Goal: Communication & Community: Answer question/provide support

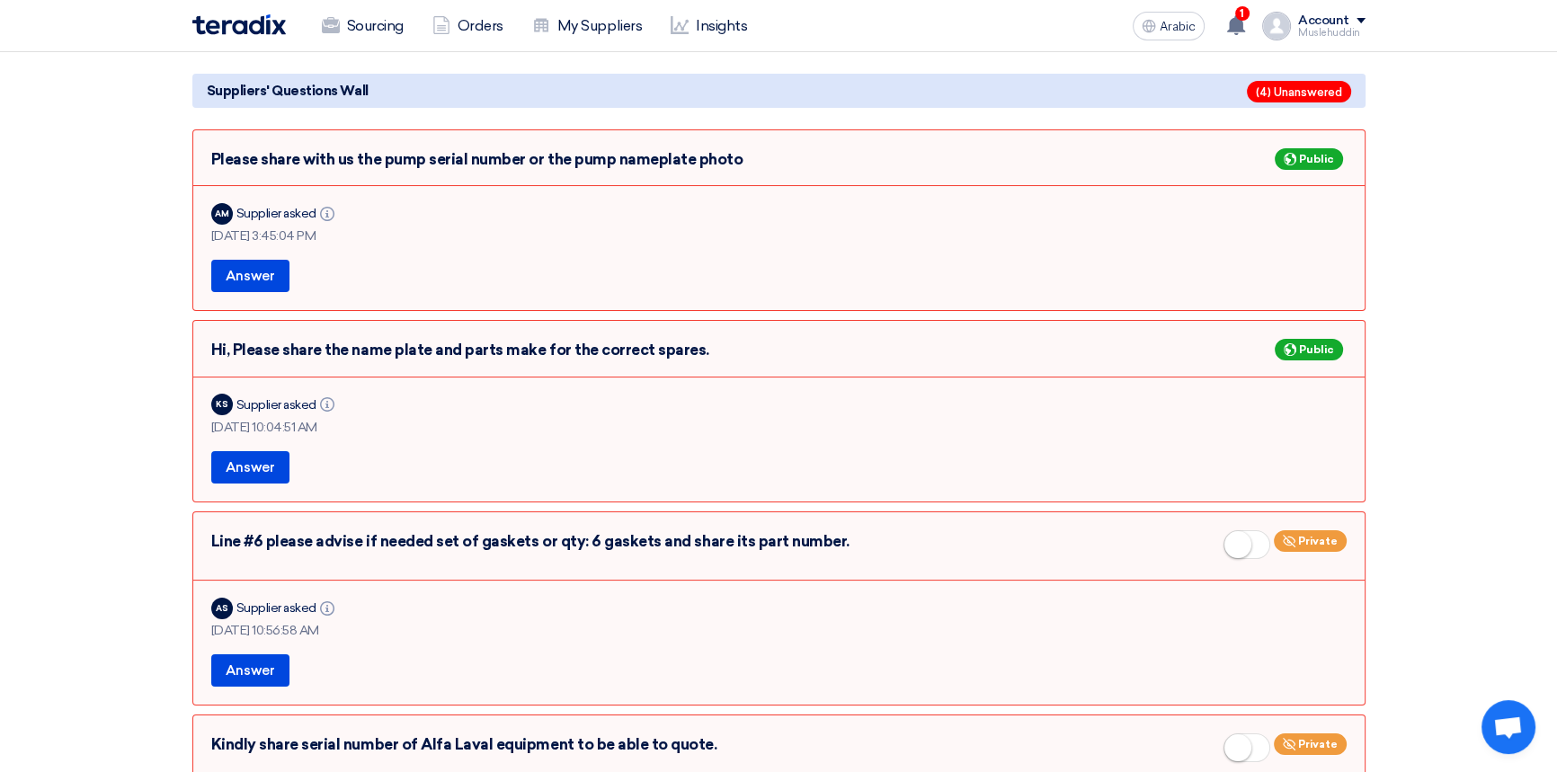
scroll to position [245, 0]
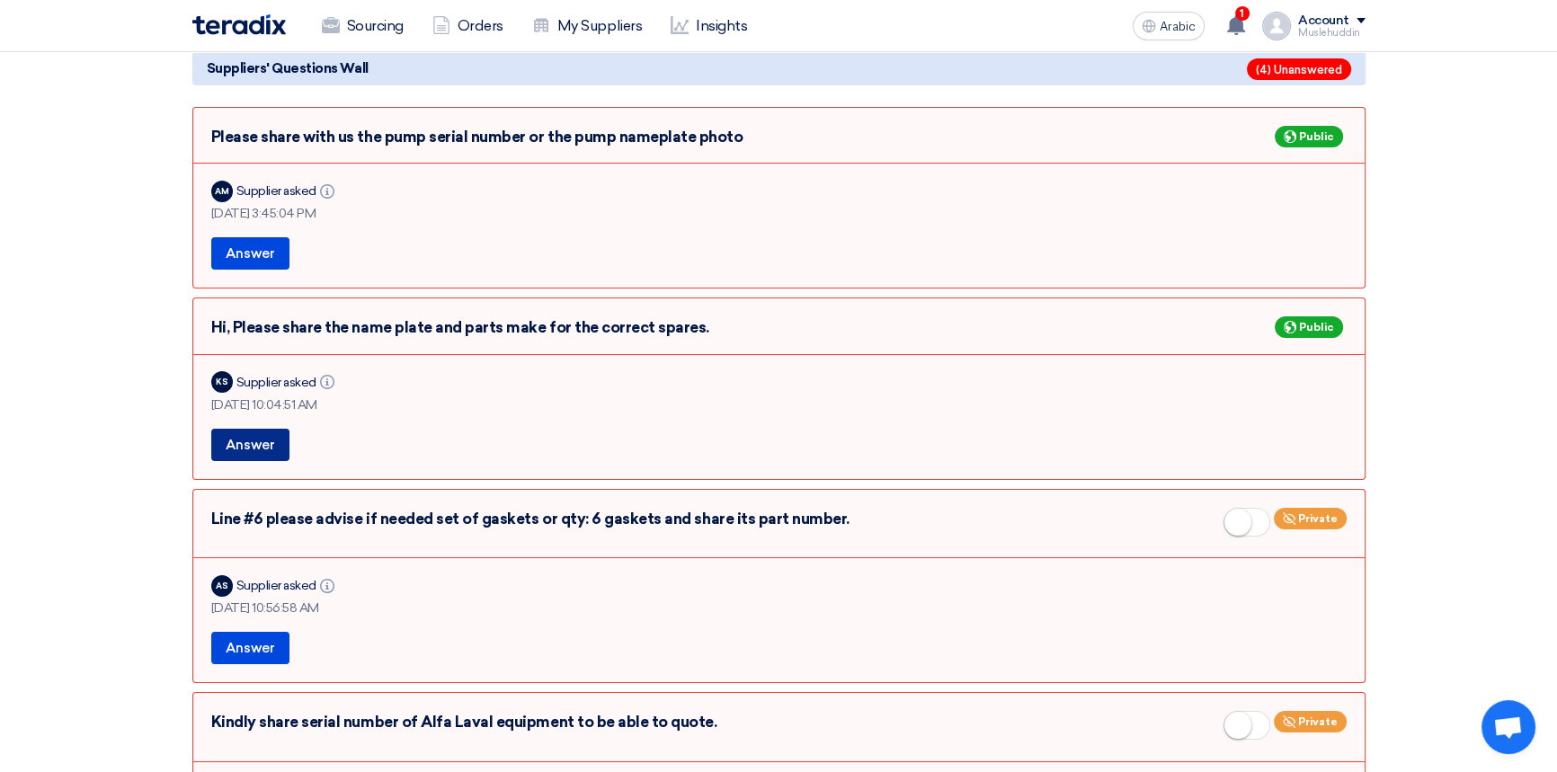
click at [251, 446] on font "Answer" at bounding box center [250, 445] width 49 height 16
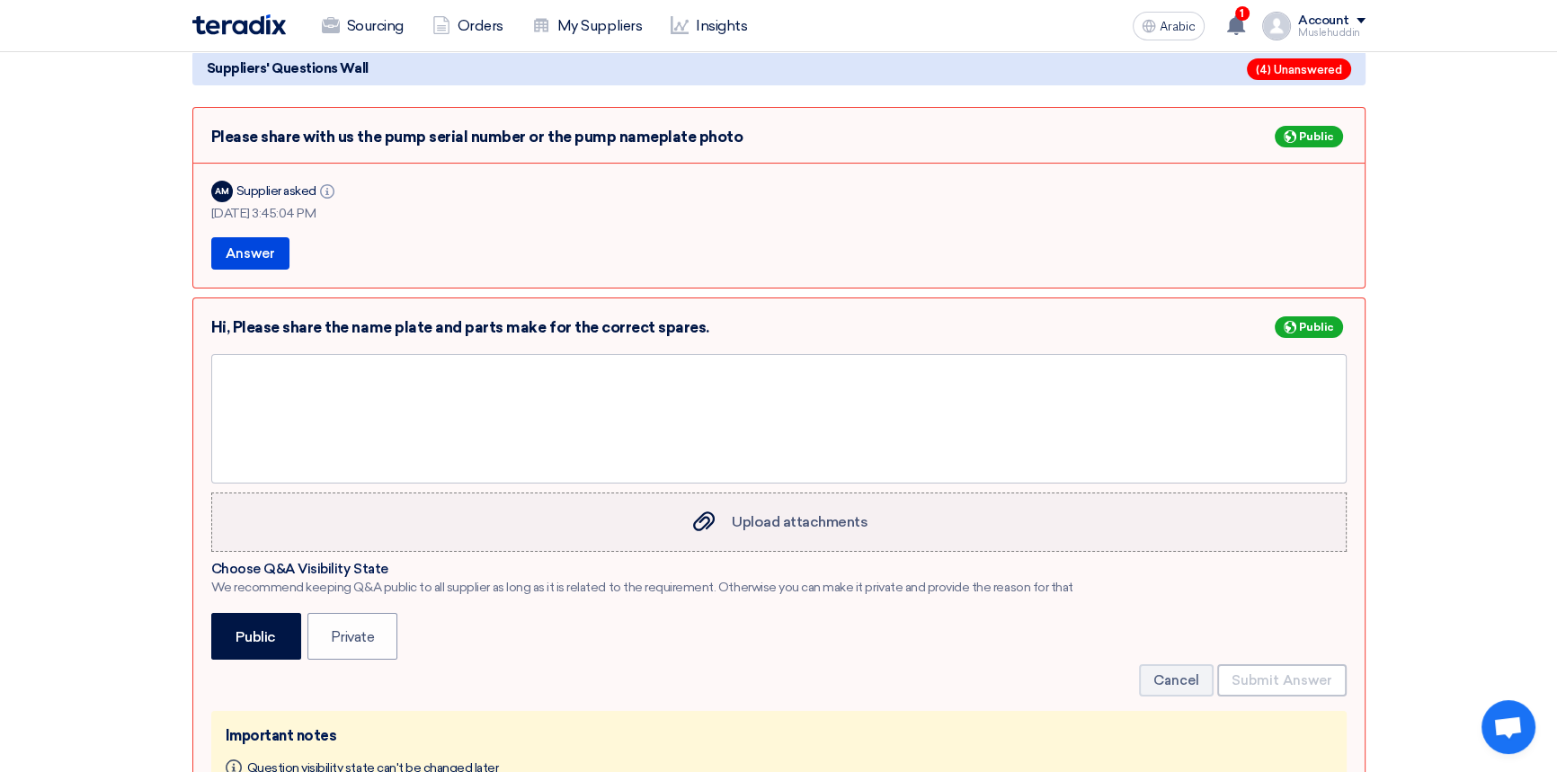
click at [791, 521] on font "Upload attachments" at bounding box center [800, 521] width 136 height 17
click at [0, 0] on input "Upload attachments Upload attachments" at bounding box center [0, 0] width 0 height 0
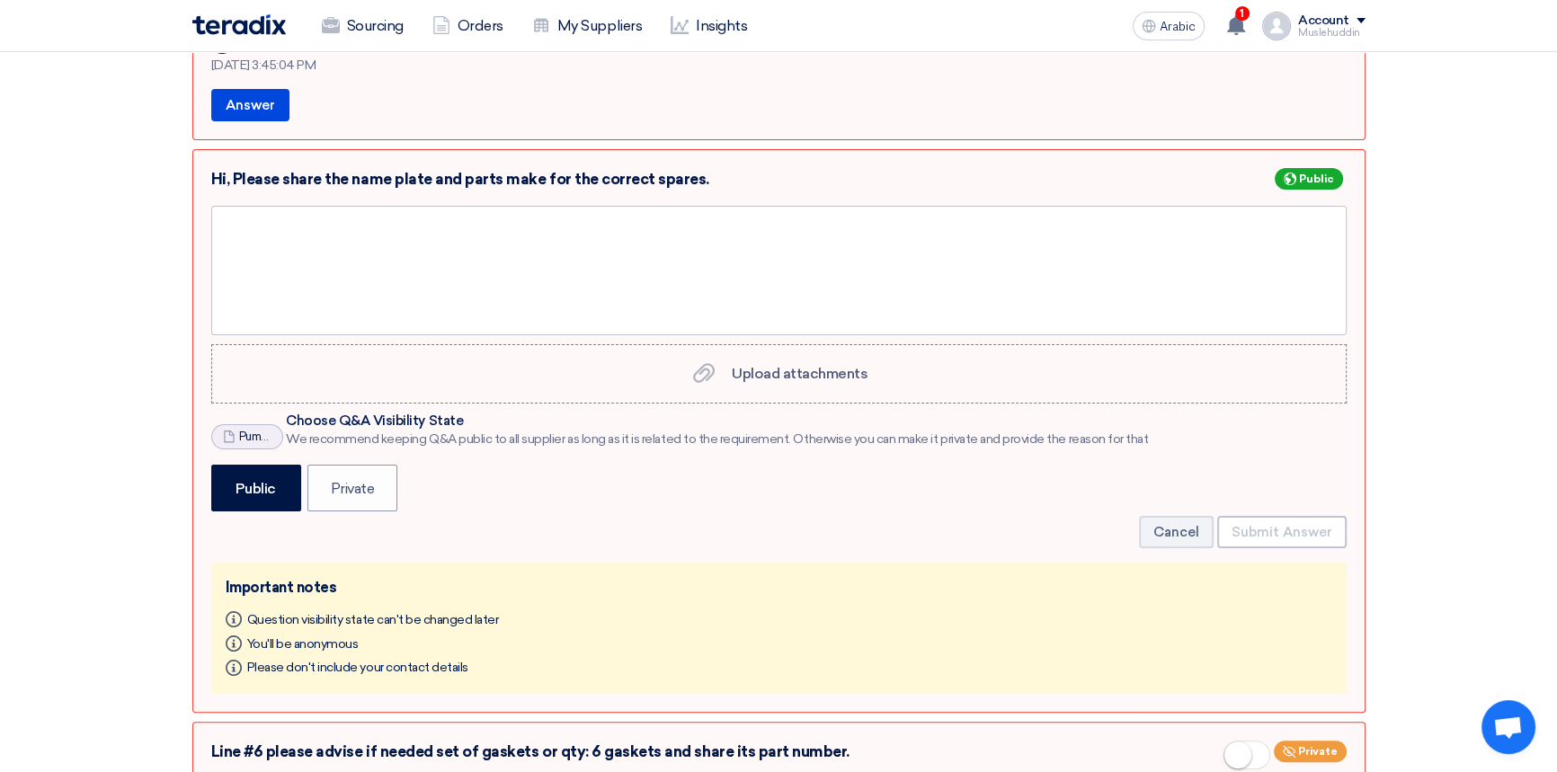
scroll to position [408, 0]
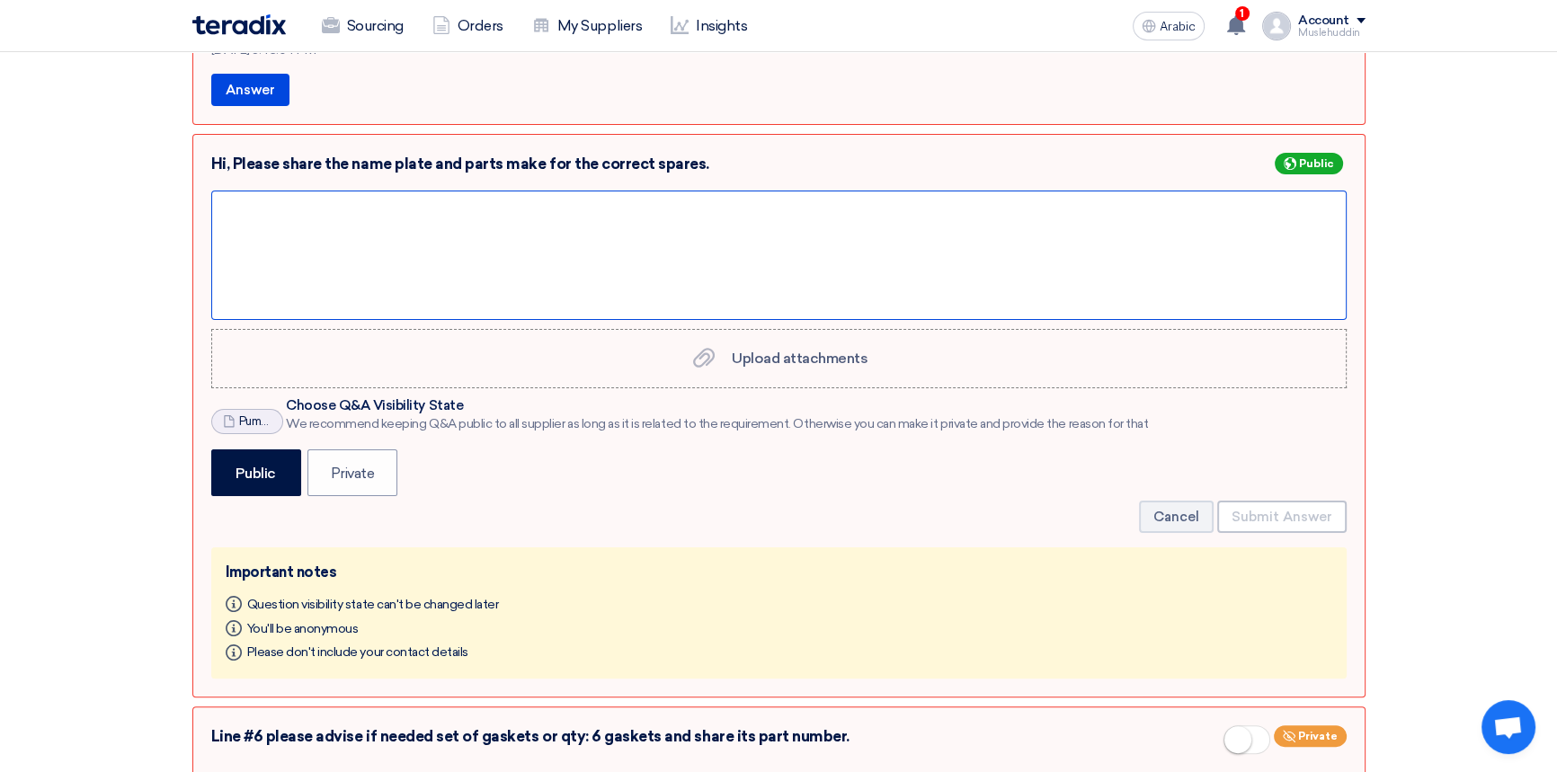
click at [270, 251] on div at bounding box center [778, 255] width 1135 height 129
click at [300, 210] on div "Please see teh attached word file" at bounding box center [778, 255] width 1135 height 129
click at [302, 208] on div "Please see th attached word file" at bounding box center [778, 255] width 1135 height 129
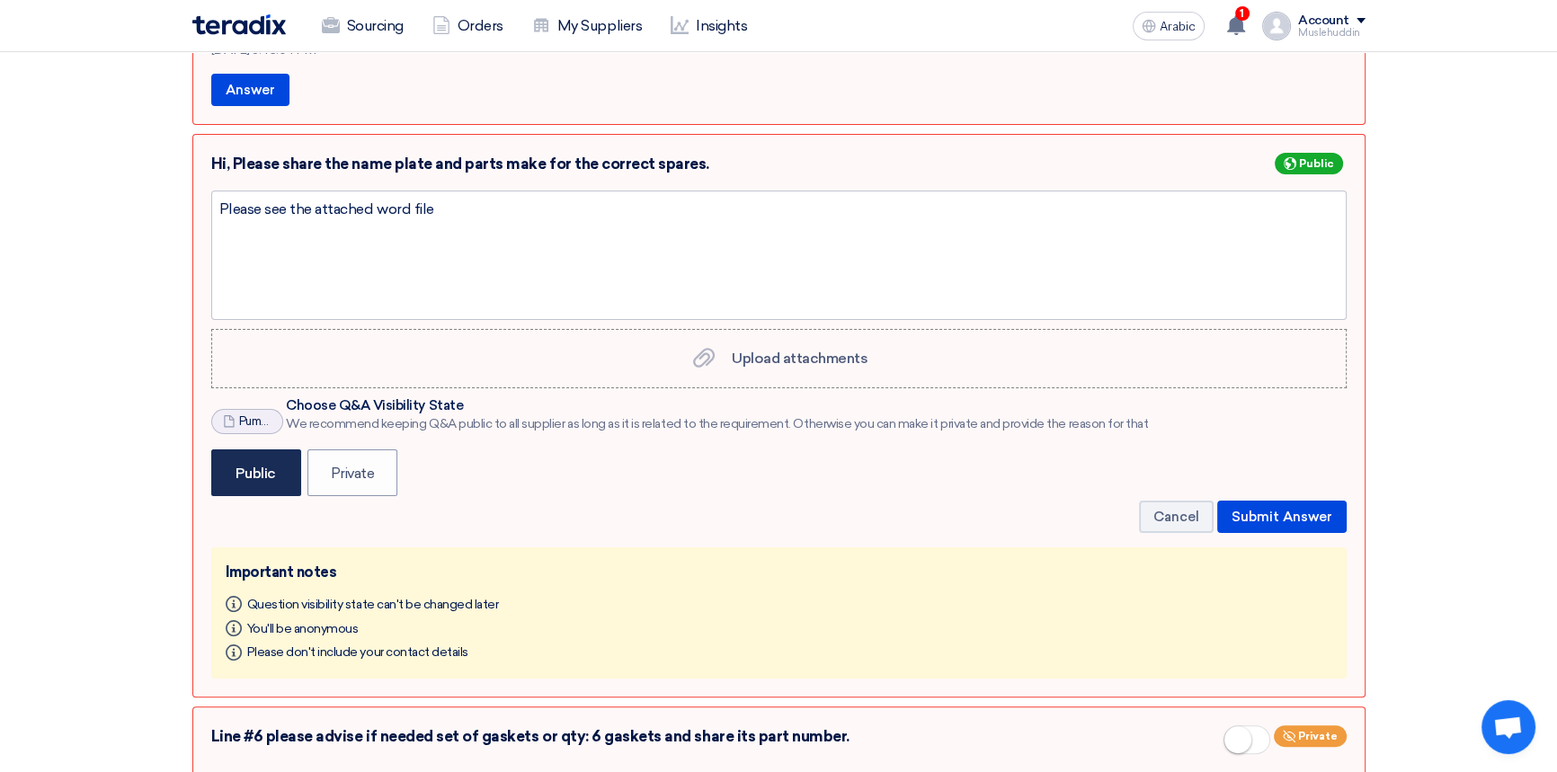
click at [254, 484] on label "Public" at bounding box center [256, 472] width 90 height 46
click at [247, 476] on input "Public" at bounding box center [242, 471] width 12 height 12
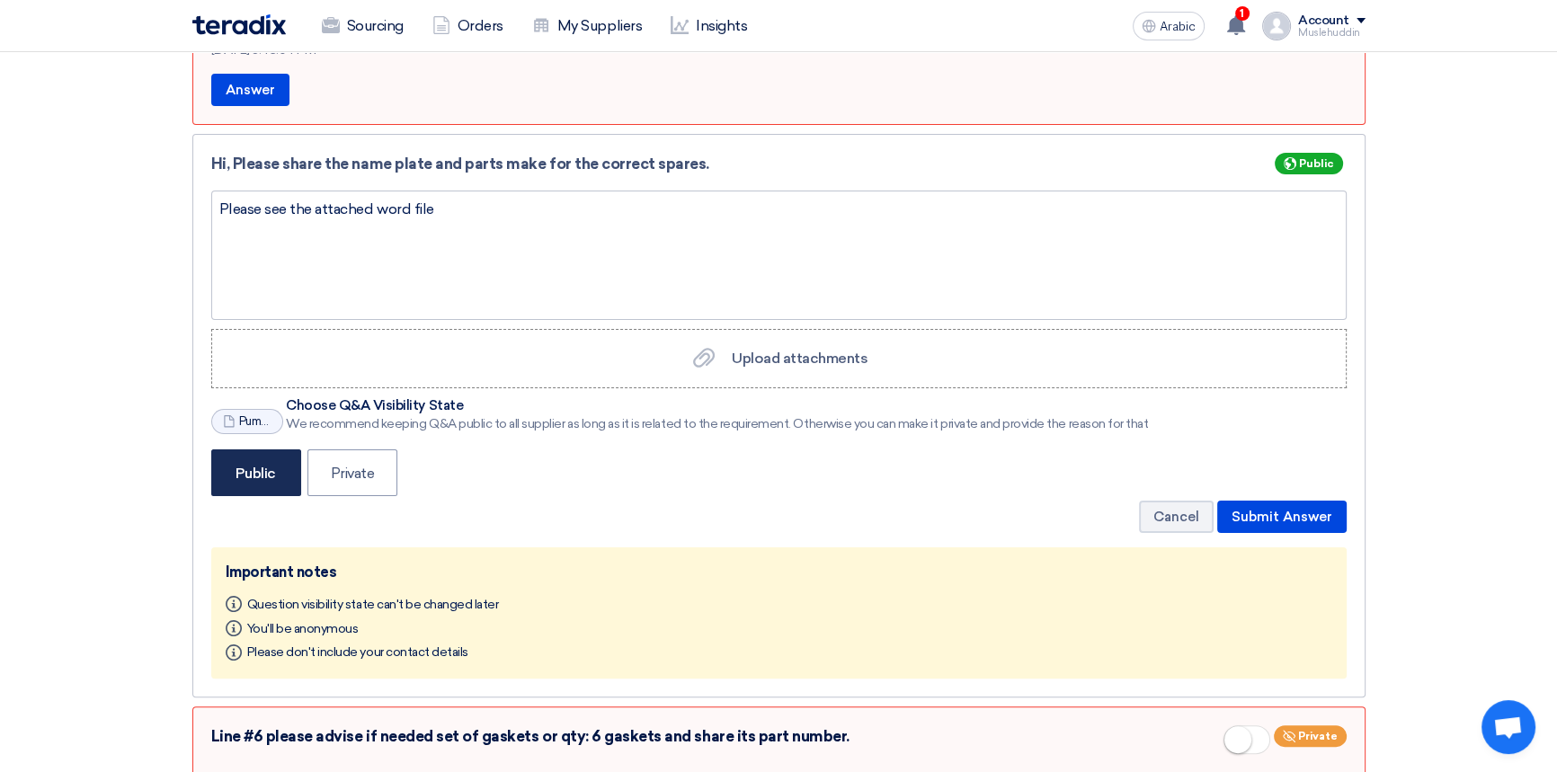
click at [262, 481] on label "Public" at bounding box center [256, 472] width 90 height 46
click at [247, 476] on input "Public" at bounding box center [242, 471] width 12 height 12
click at [1249, 515] on font "Submit Answer" at bounding box center [1282, 517] width 101 height 16
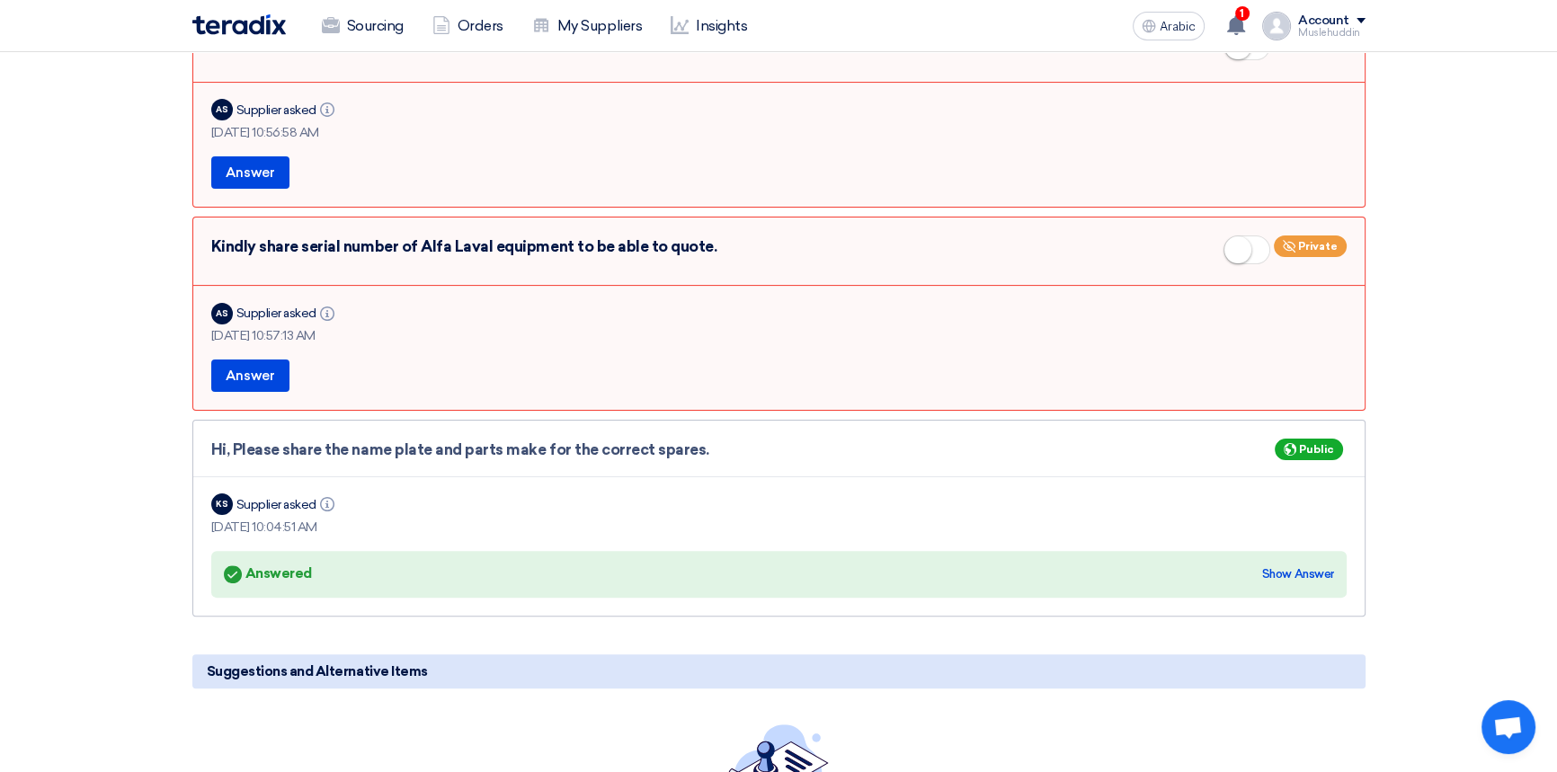
scroll to position [490, 0]
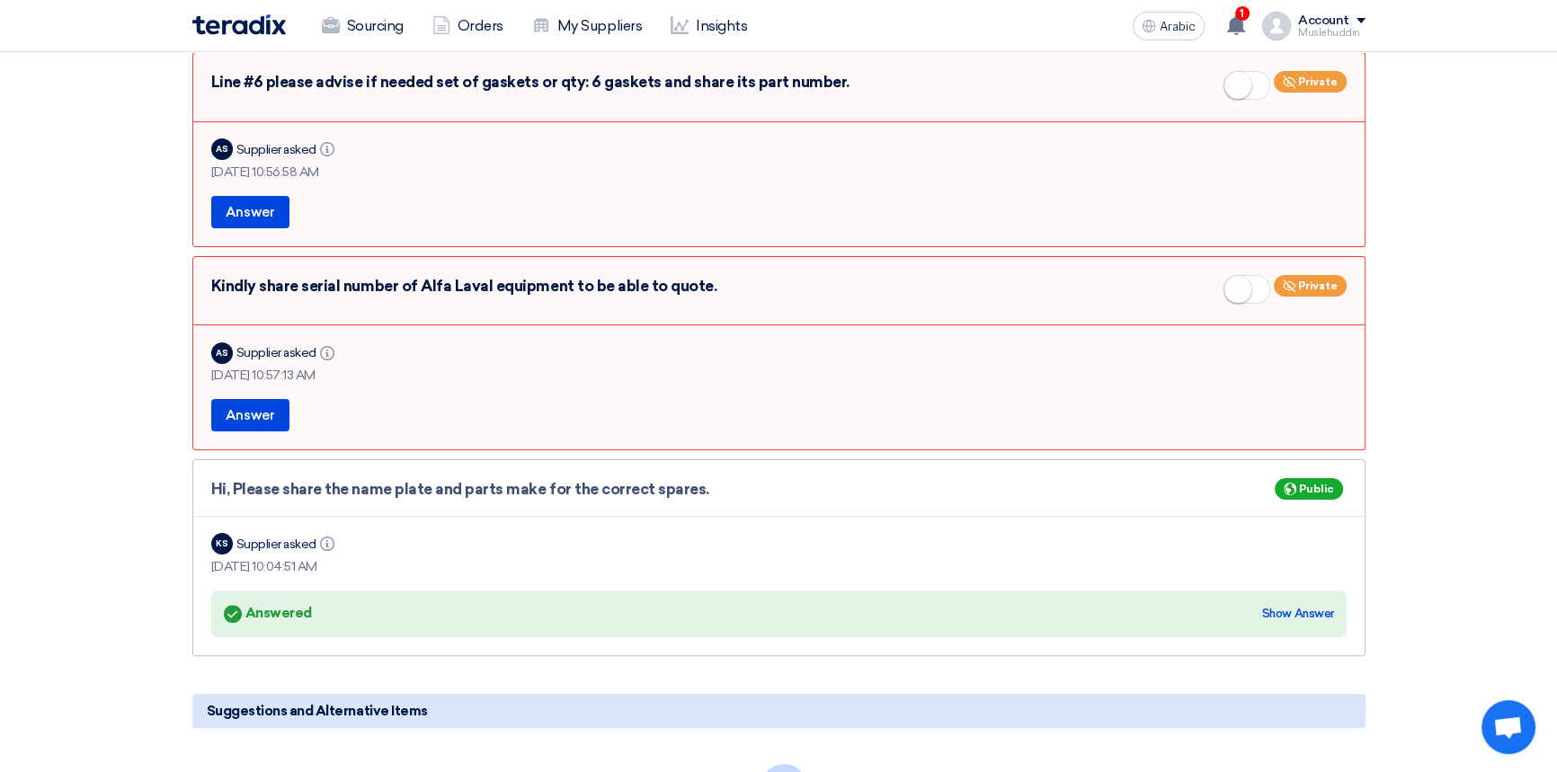
click at [753, 479] on div "Hi, Please share the name plate and parts make for the correct spares. Public" at bounding box center [778, 489] width 1135 height 23
click at [221, 350] on font "AS" at bounding box center [222, 353] width 12 height 10
click at [325, 347] on icon "Info" at bounding box center [327, 353] width 14 height 14
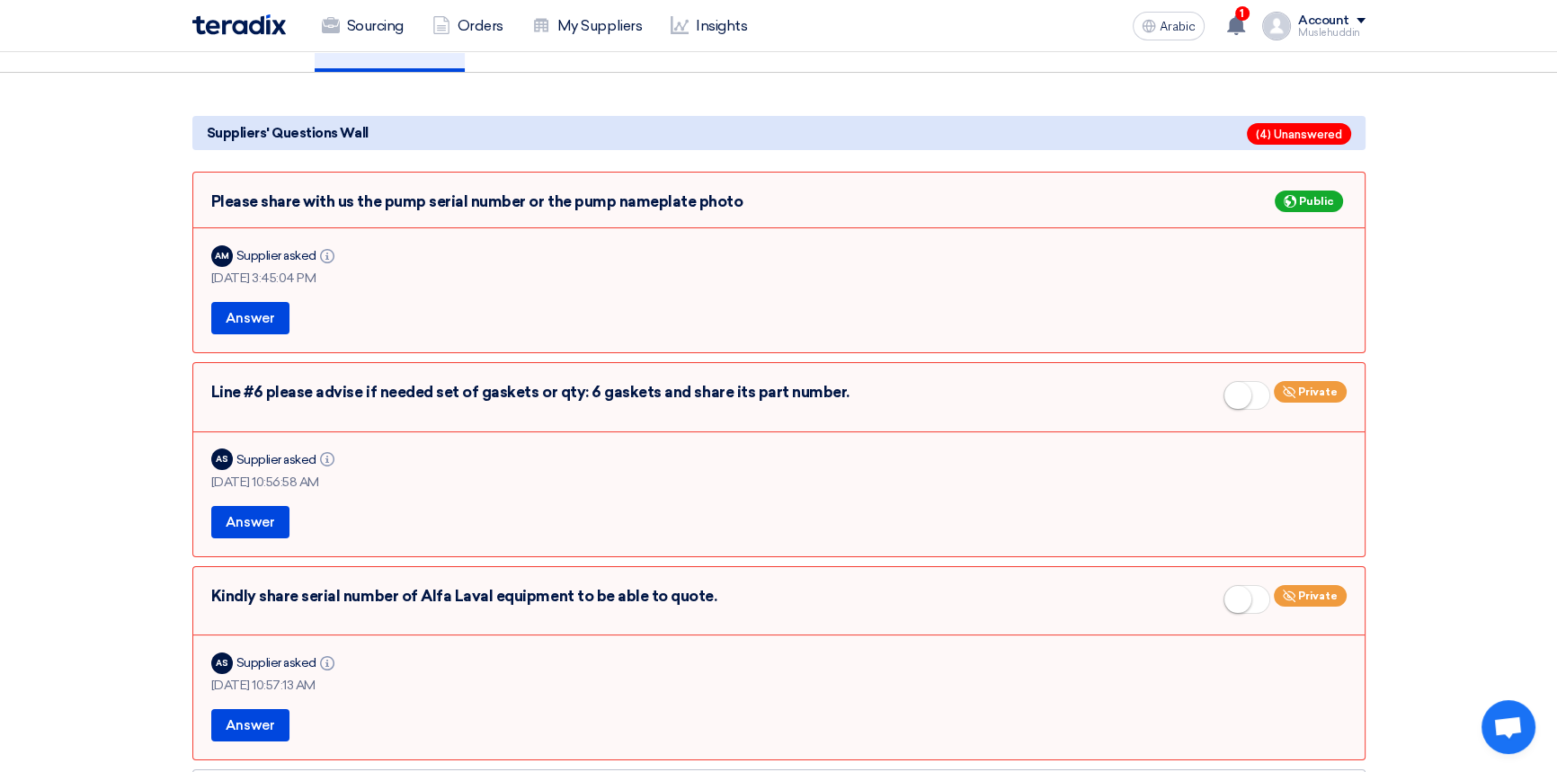
scroll to position [163, 0]
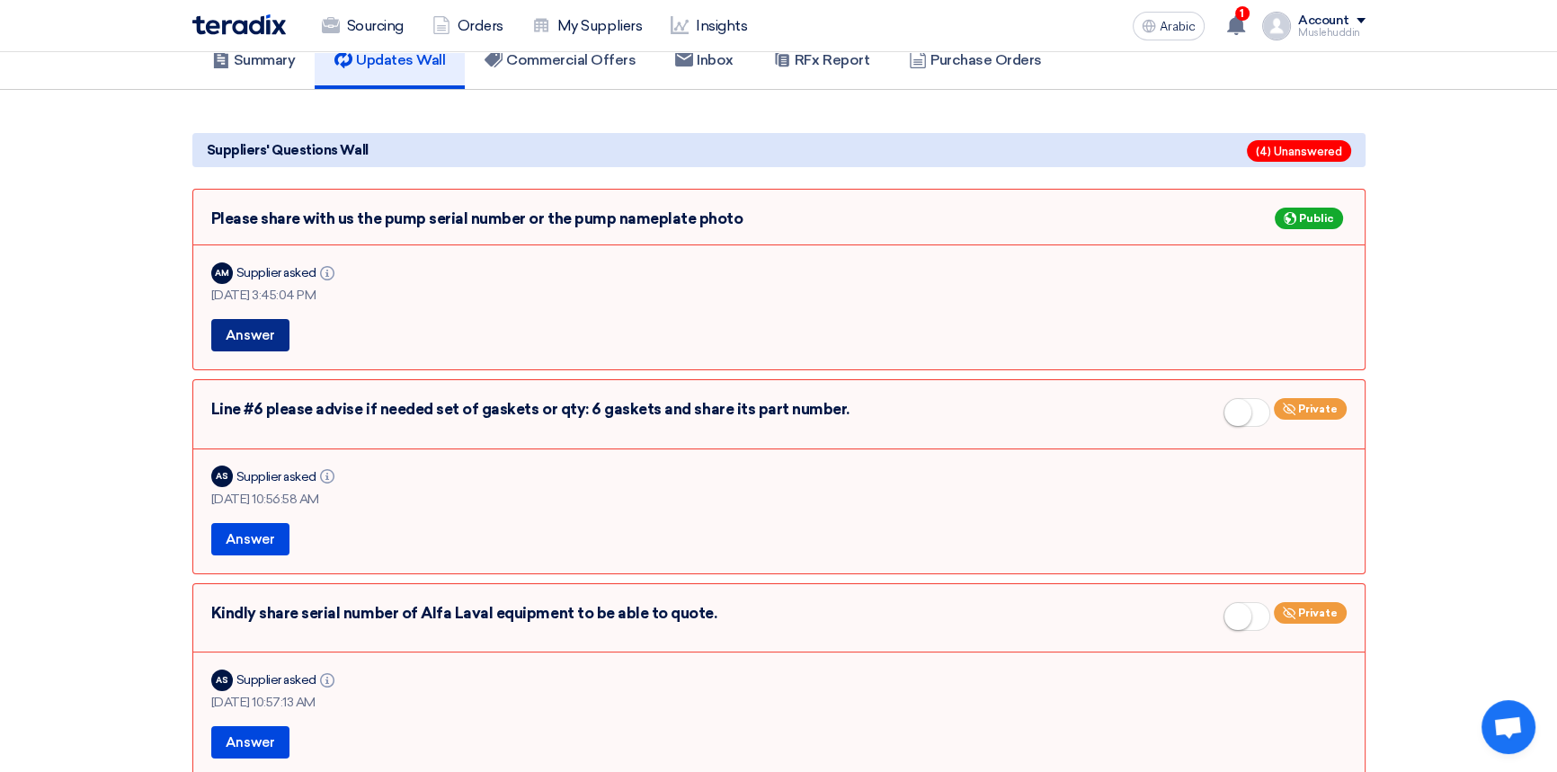
click at [248, 330] on font "Answer" at bounding box center [250, 335] width 49 height 16
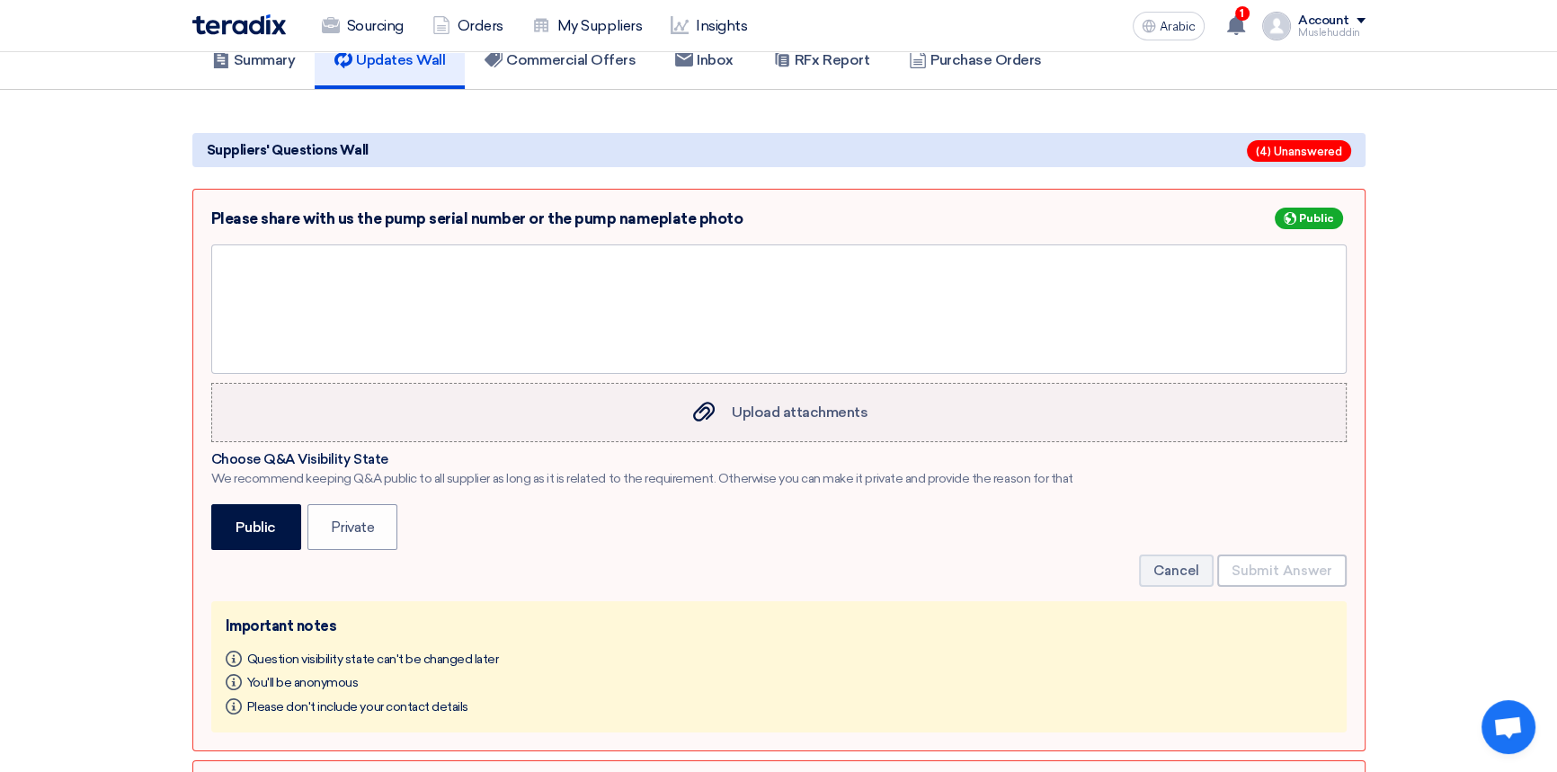
click at [736, 409] on font "Upload attachments" at bounding box center [800, 412] width 136 height 17
click at [0, 0] on input "Upload attachments Upload attachments" at bounding box center [0, 0] width 0 height 0
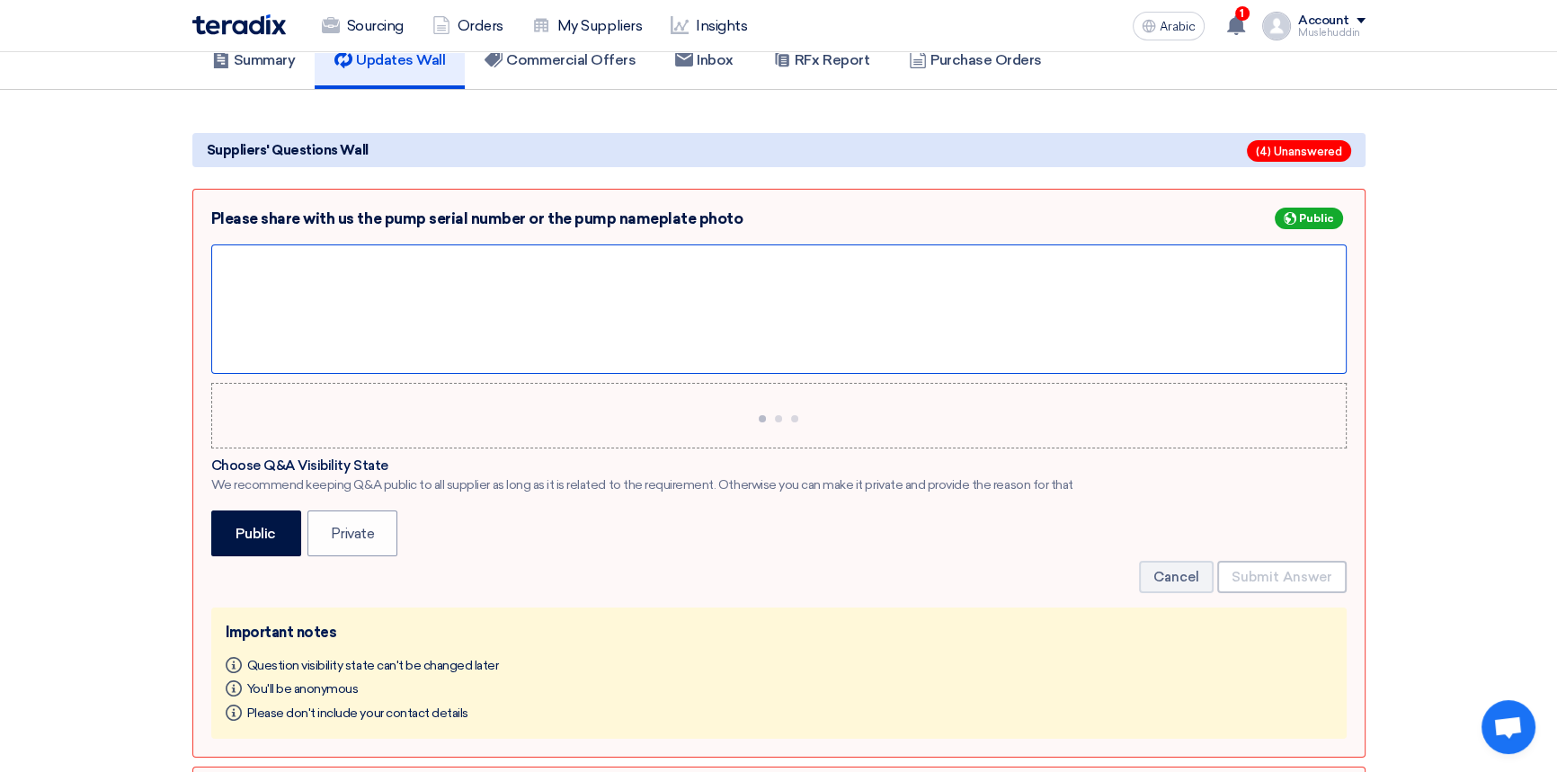
click at [341, 271] on div at bounding box center [778, 309] width 1135 height 129
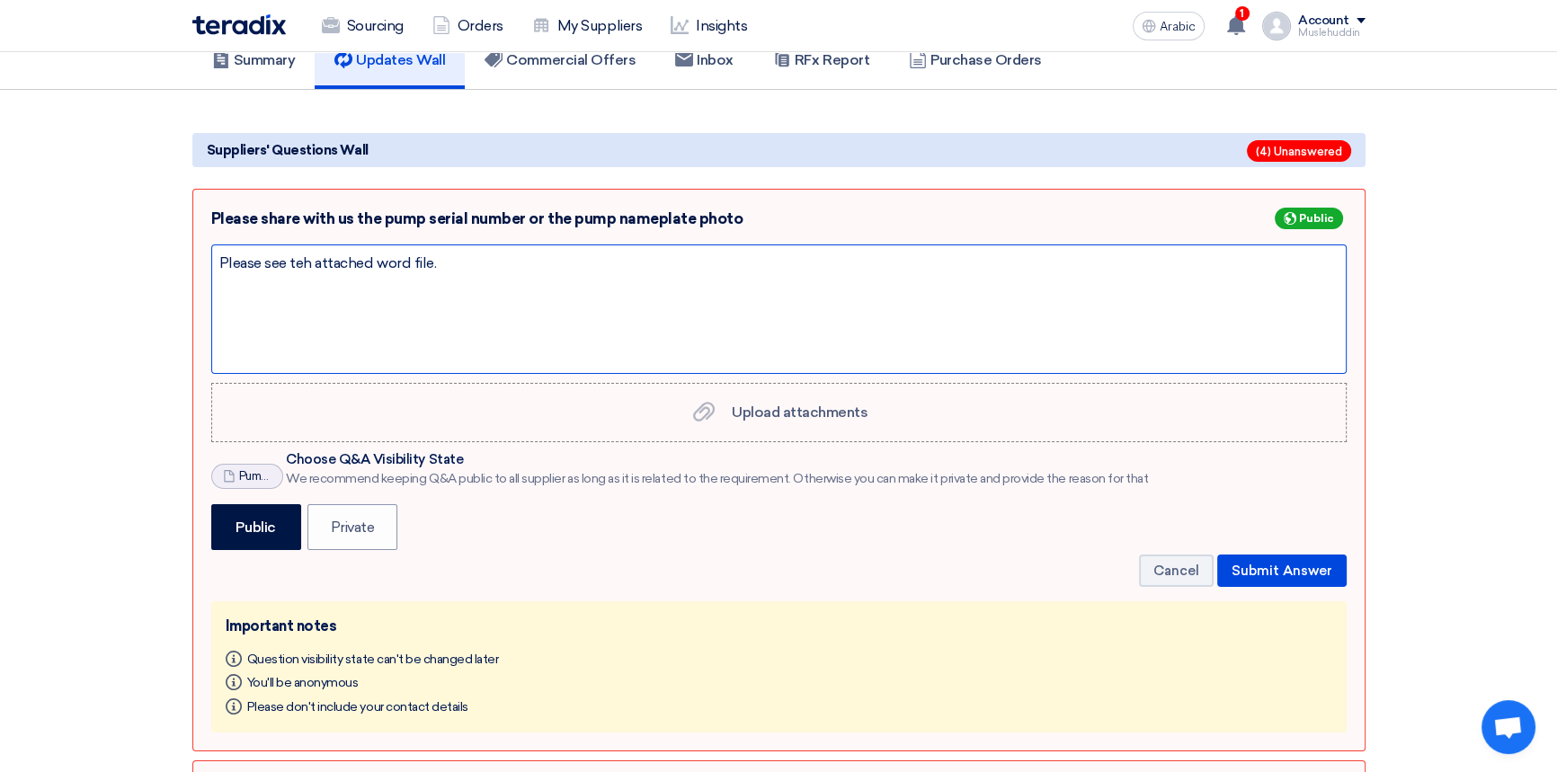
click at [301, 260] on div "Please see teh attached word file." at bounding box center [778, 309] width 1135 height 129
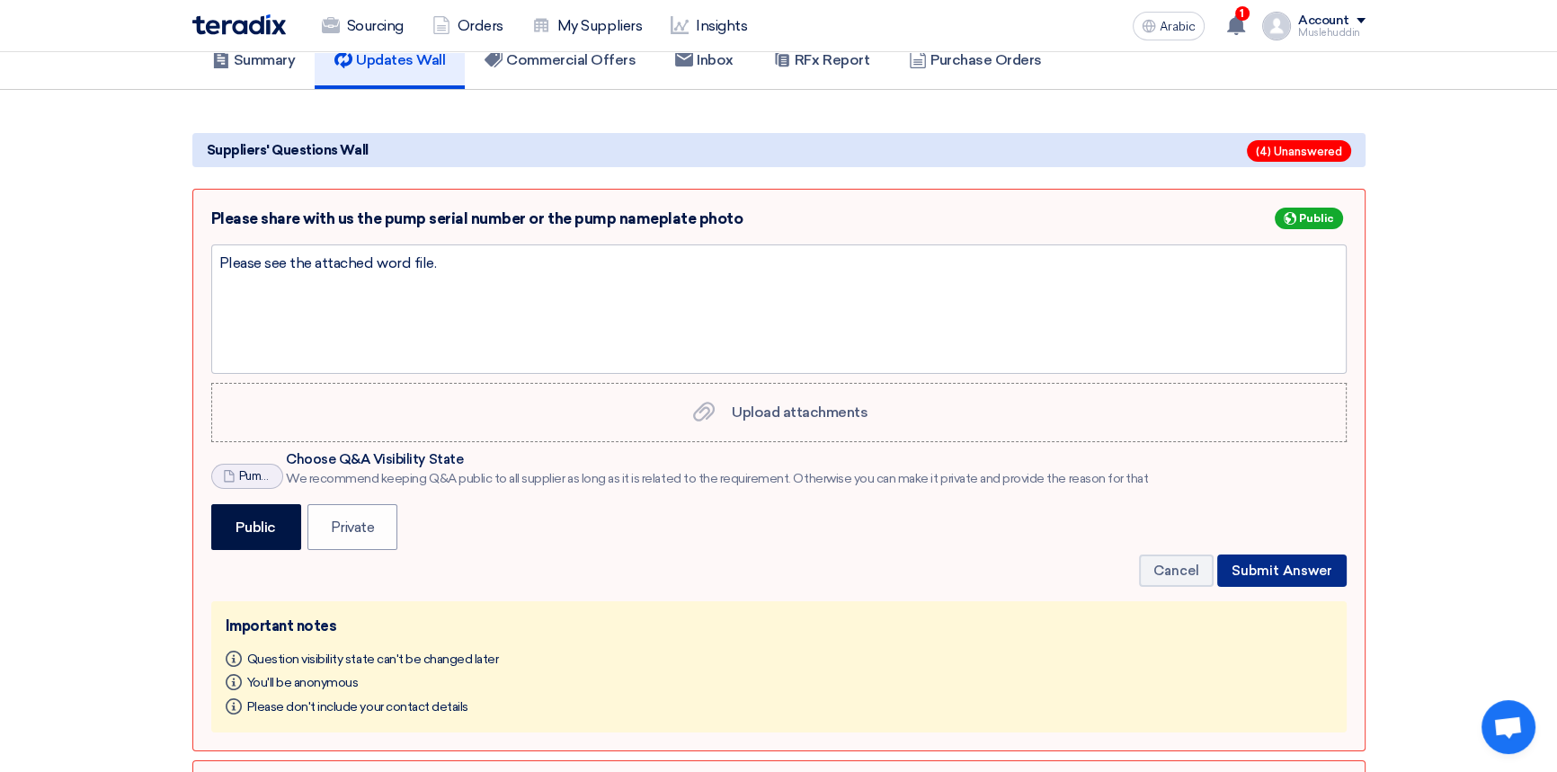
click at [1285, 567] on font "Submit Answer" at bounding box center [1282, 571] width 101 height 16
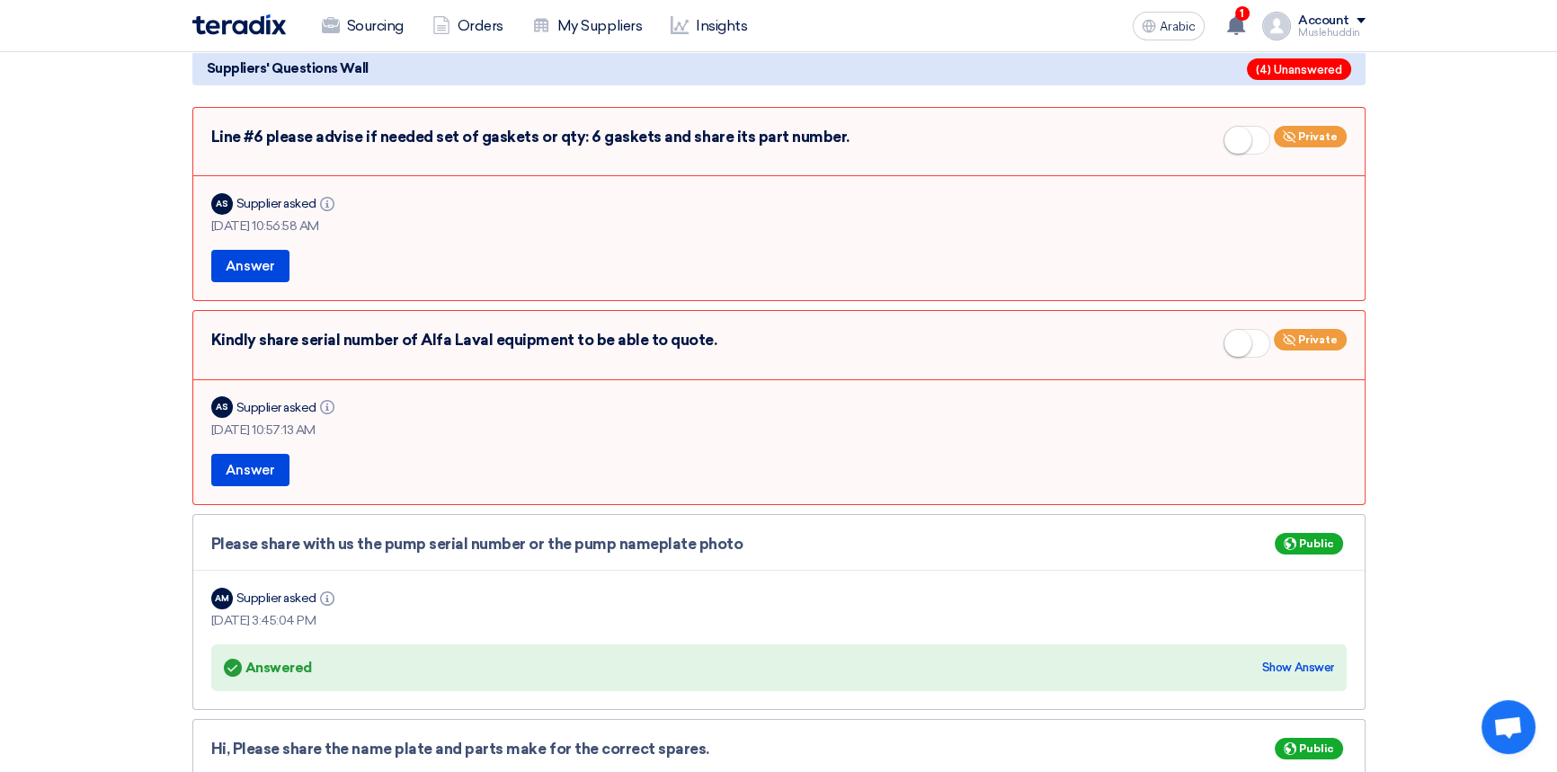
scroll to position [0, 0]
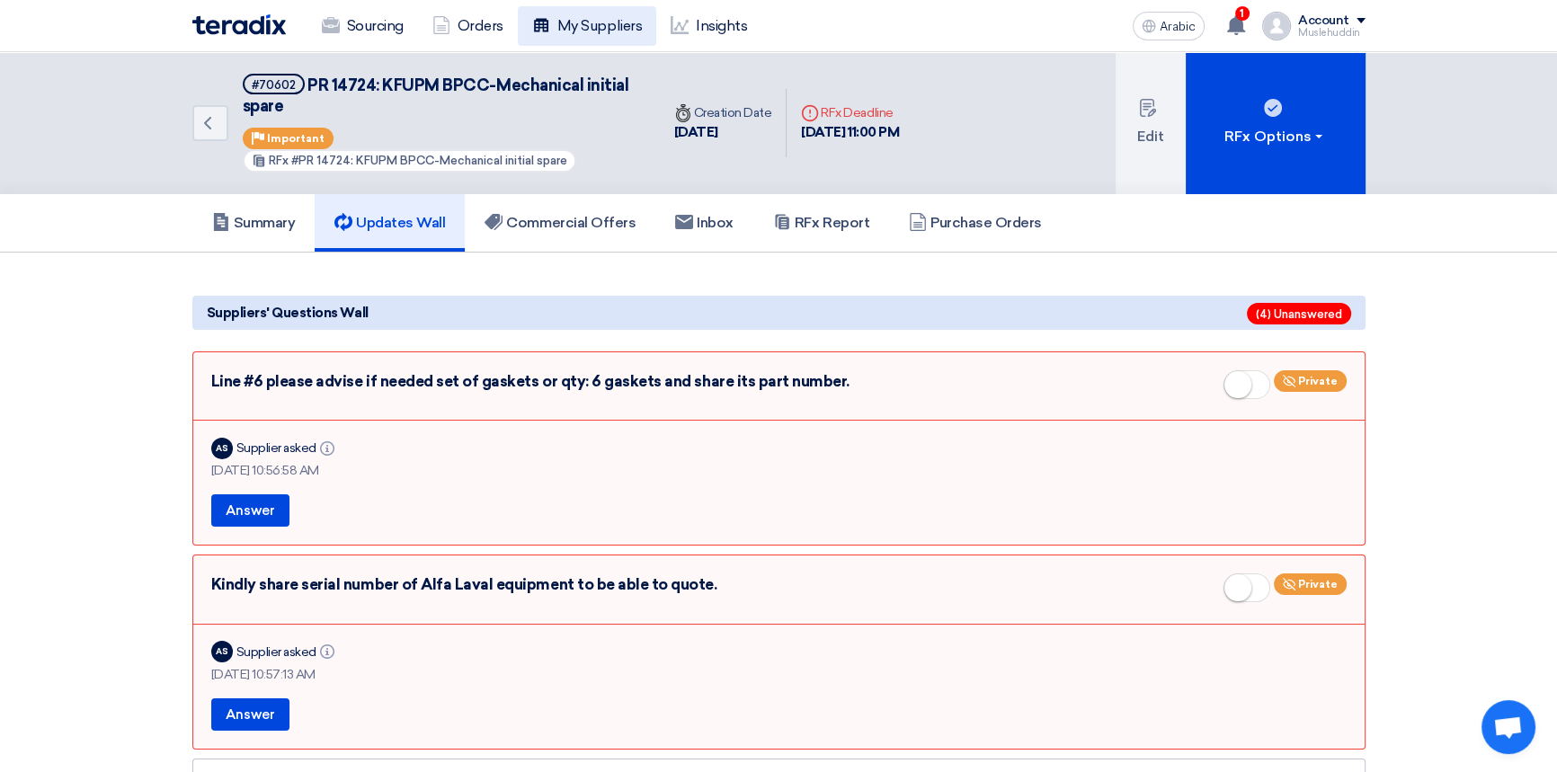
click at [583, 24] on font "My Suppliers" at bounding box center [599, 25] width 85 height 17
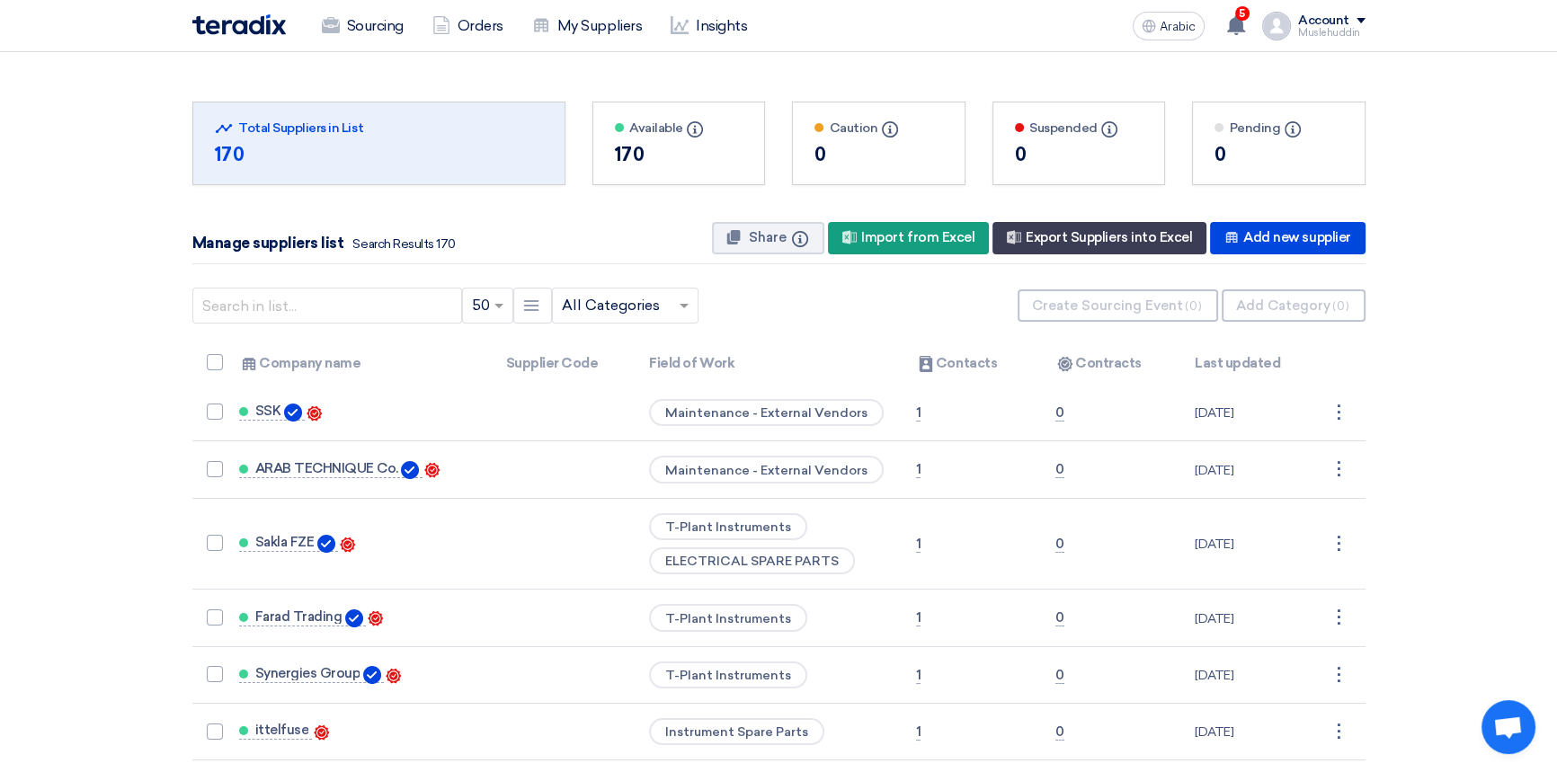
click at [627, 224] on div "Manage suppliers list Search Results 170 Share Info New Supplier Import from Ex…" at bounding box center [778, 238] width 1173 height 51
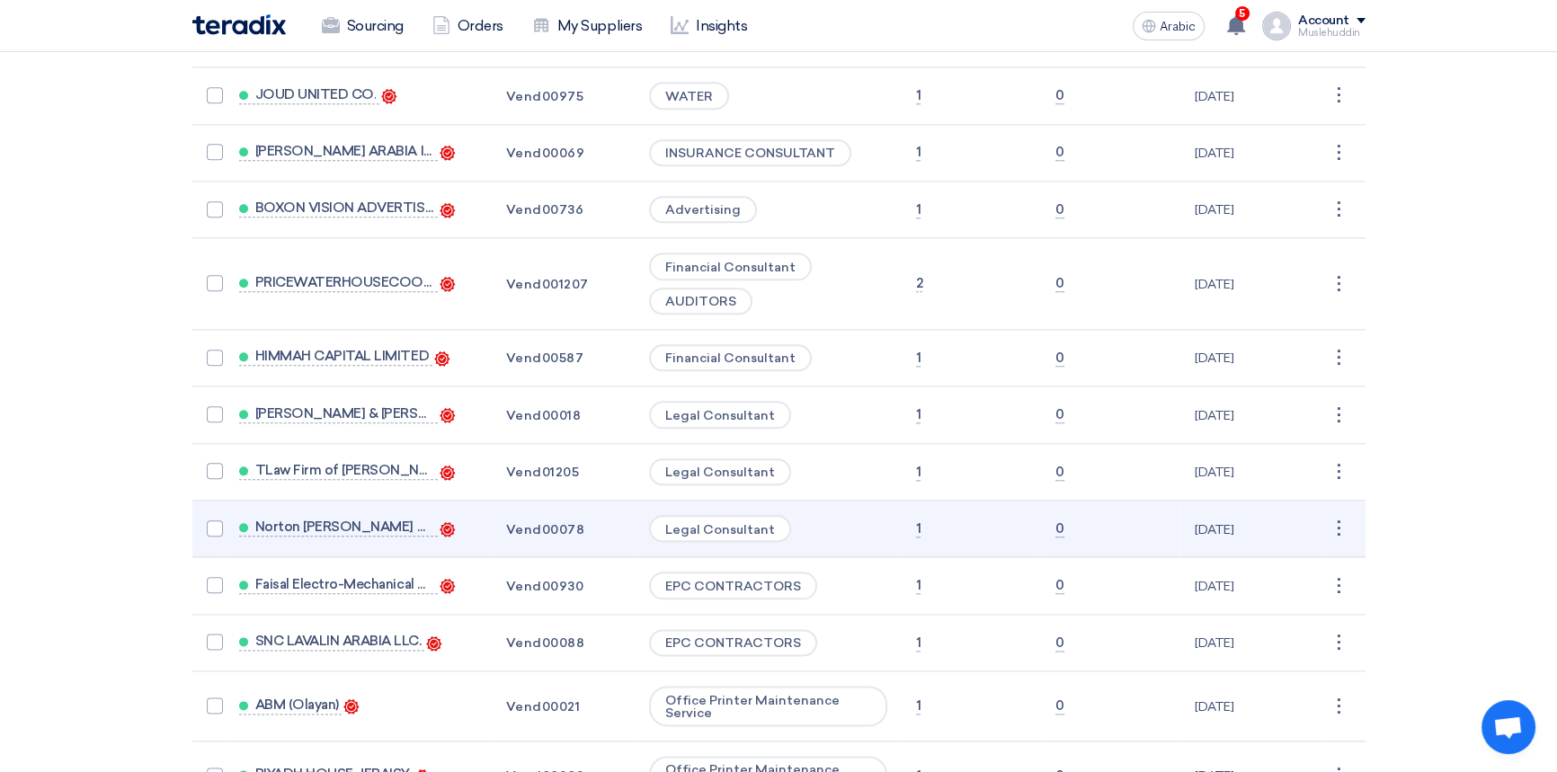
scroll to position [2860, 0]
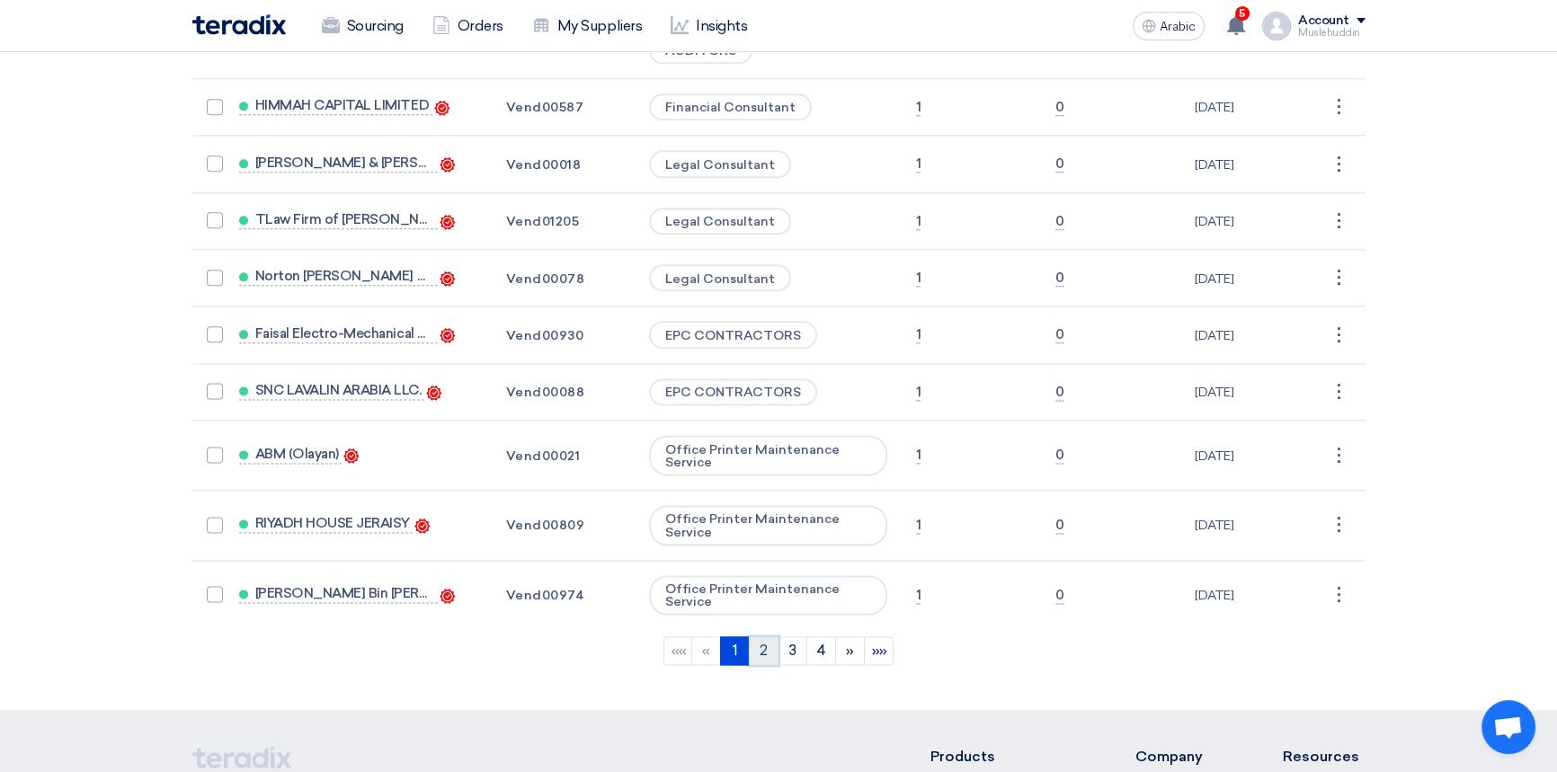
click at [761, 636] on link "2" at bounding box center [764, 650] width 30 height 29
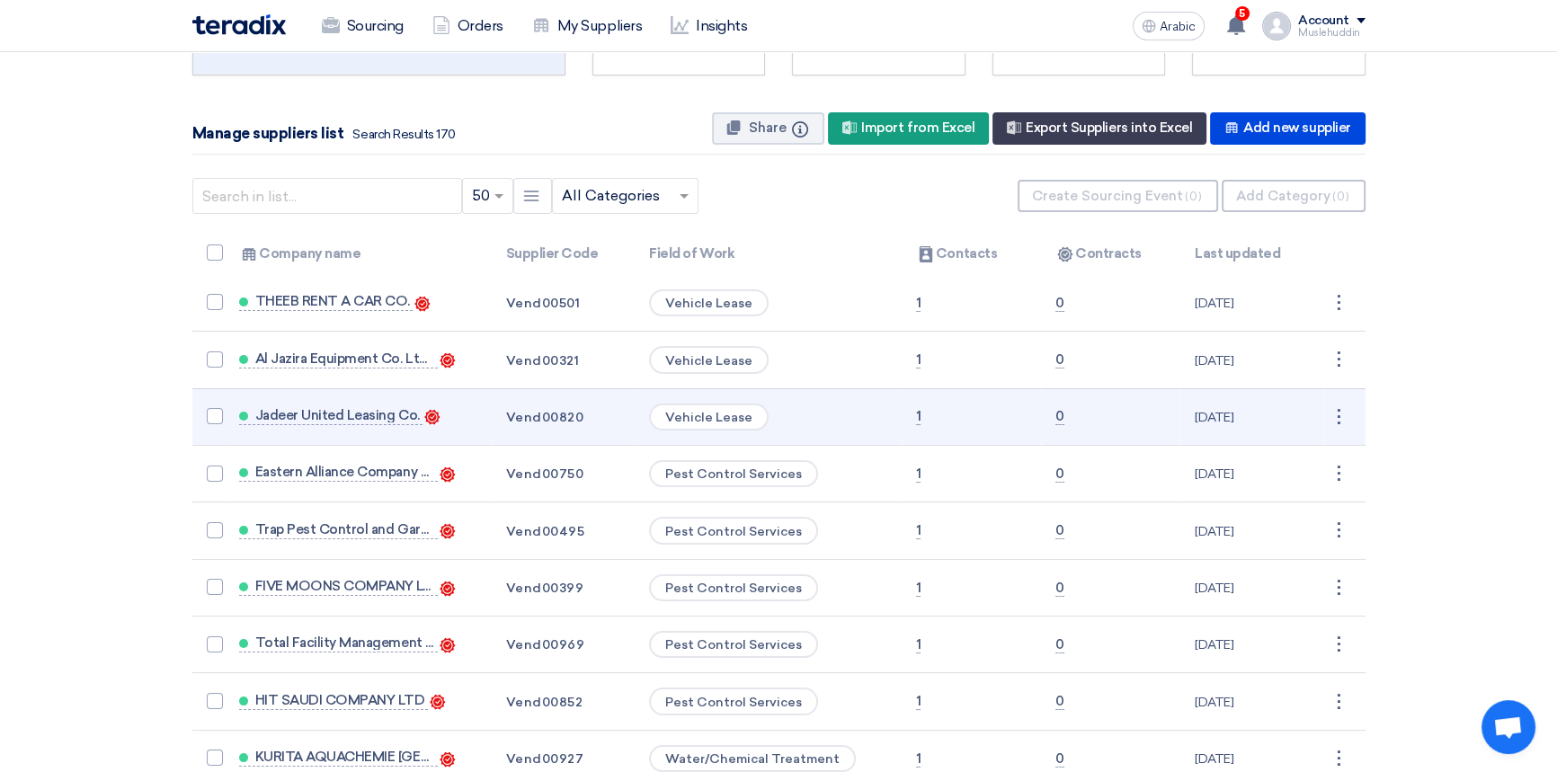
scroll to position [0, 0]
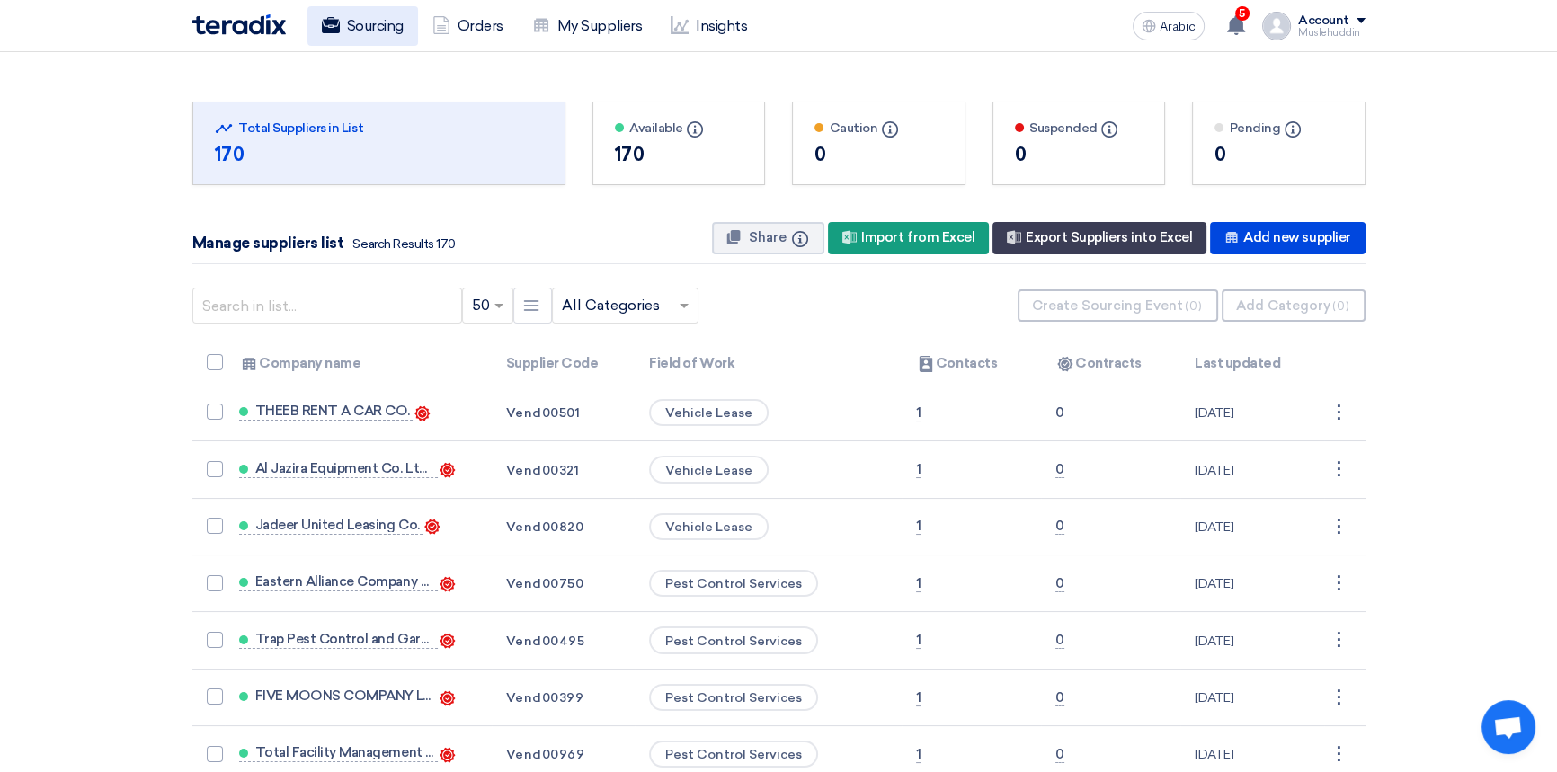
click at [378, 31] on font "Sourcing" at bounding box center [375, 25] width 57 height 17
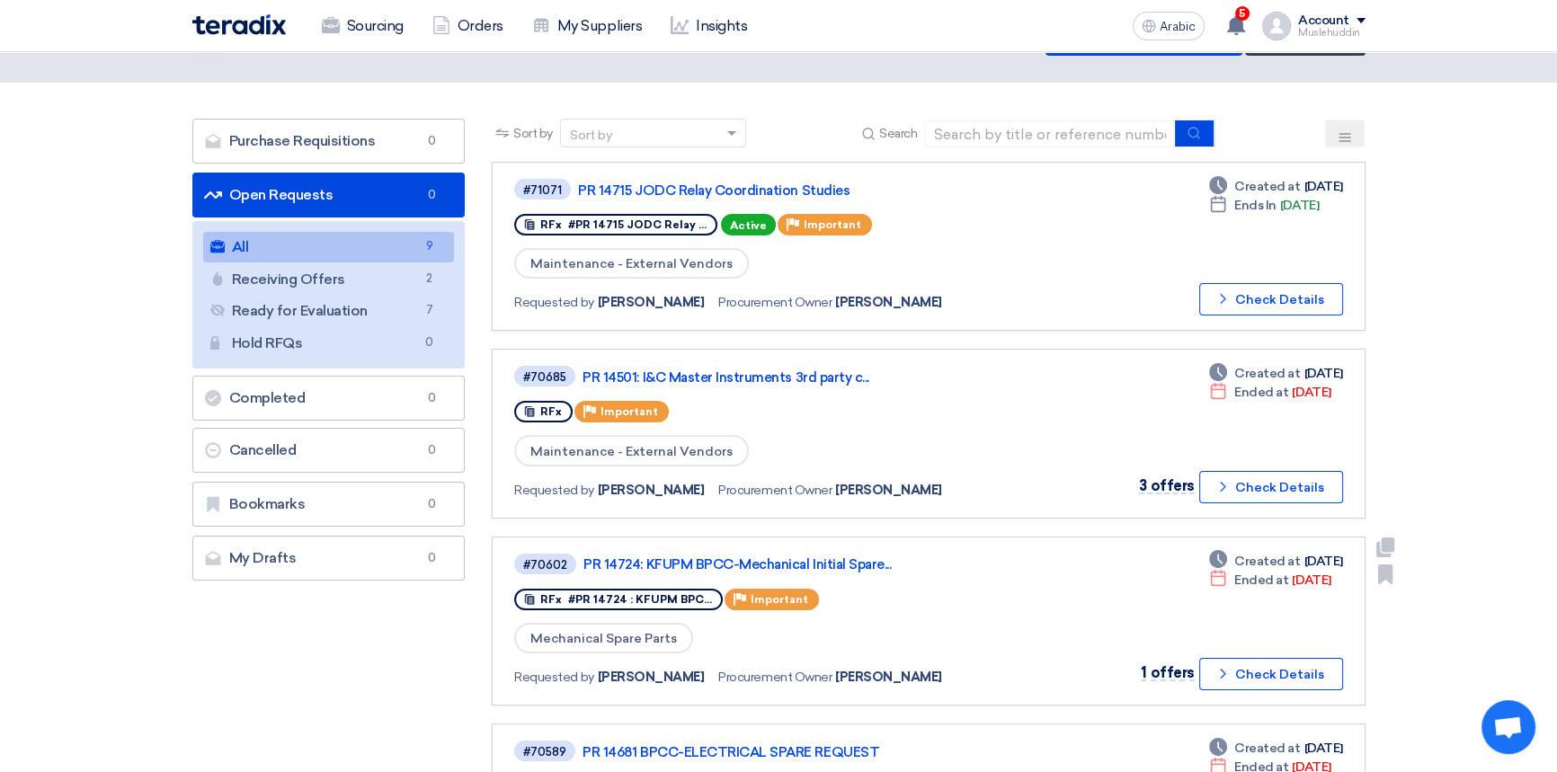
scroll to position [163, 0]
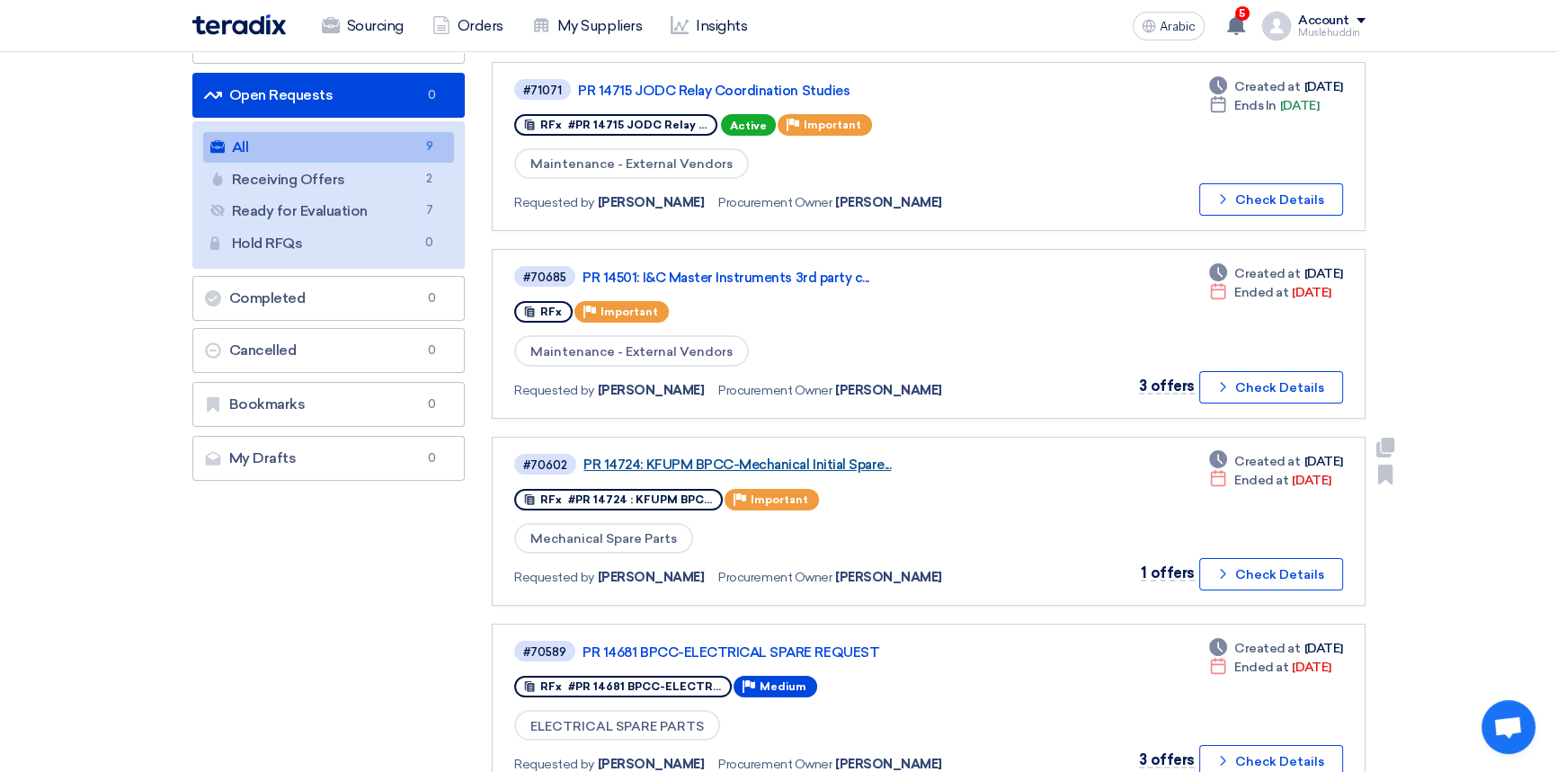
click at [800, 458] on font "PR 14724: KFUPM BPCC-Mechanical Initial Spare..." at bounding box center [736, 465] width 307 height 16
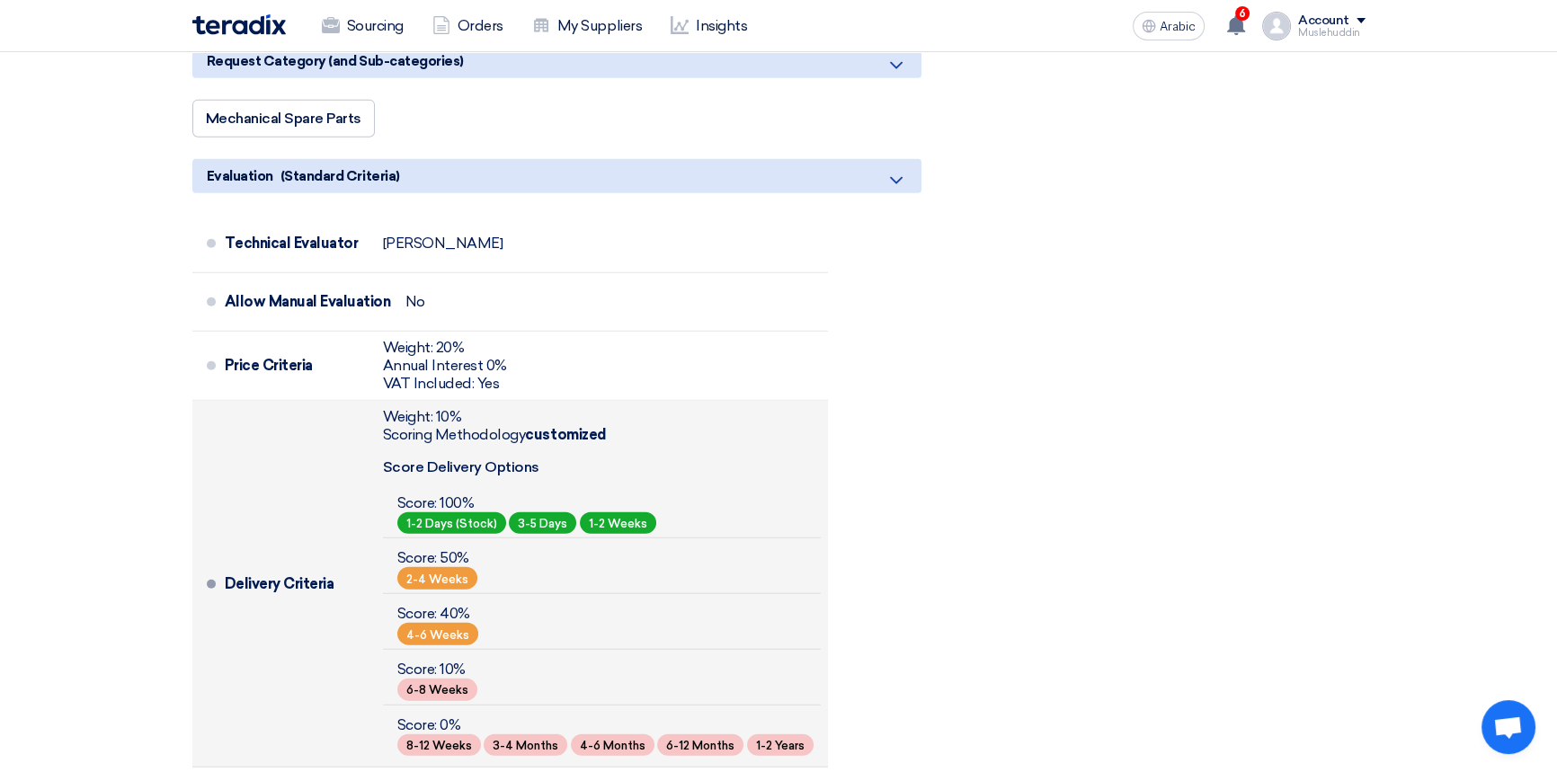
scroll to position [5394, 0]
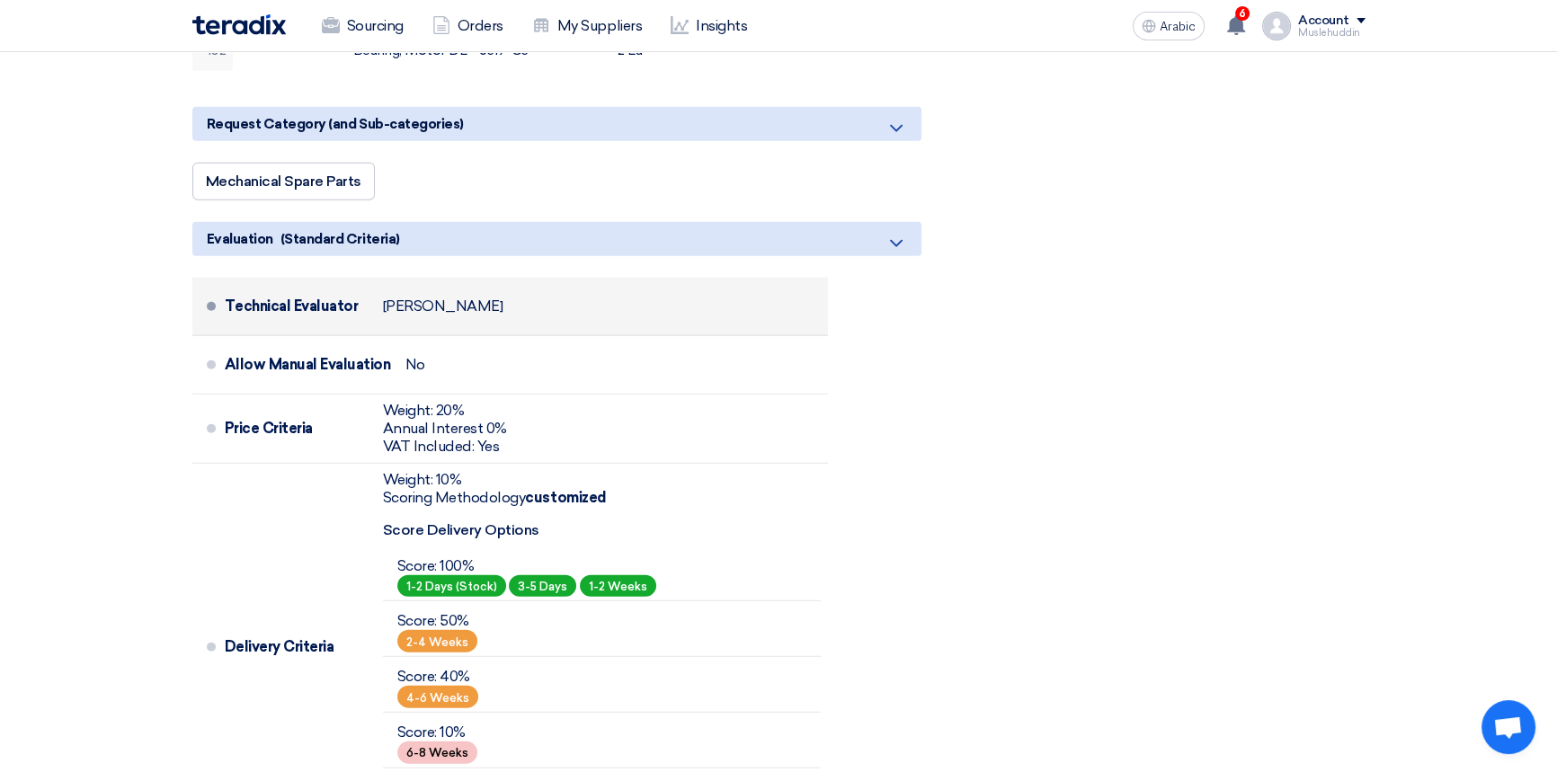
drag, startPoint x: 524, startPoint y: 315, endPoint x: 384, endPoint y: 316, distance: 140.2
click at [384, 316] on div "Technical Evaluator [PERSON_NAME]" at bounding box center [523, 306] width 596 height 43
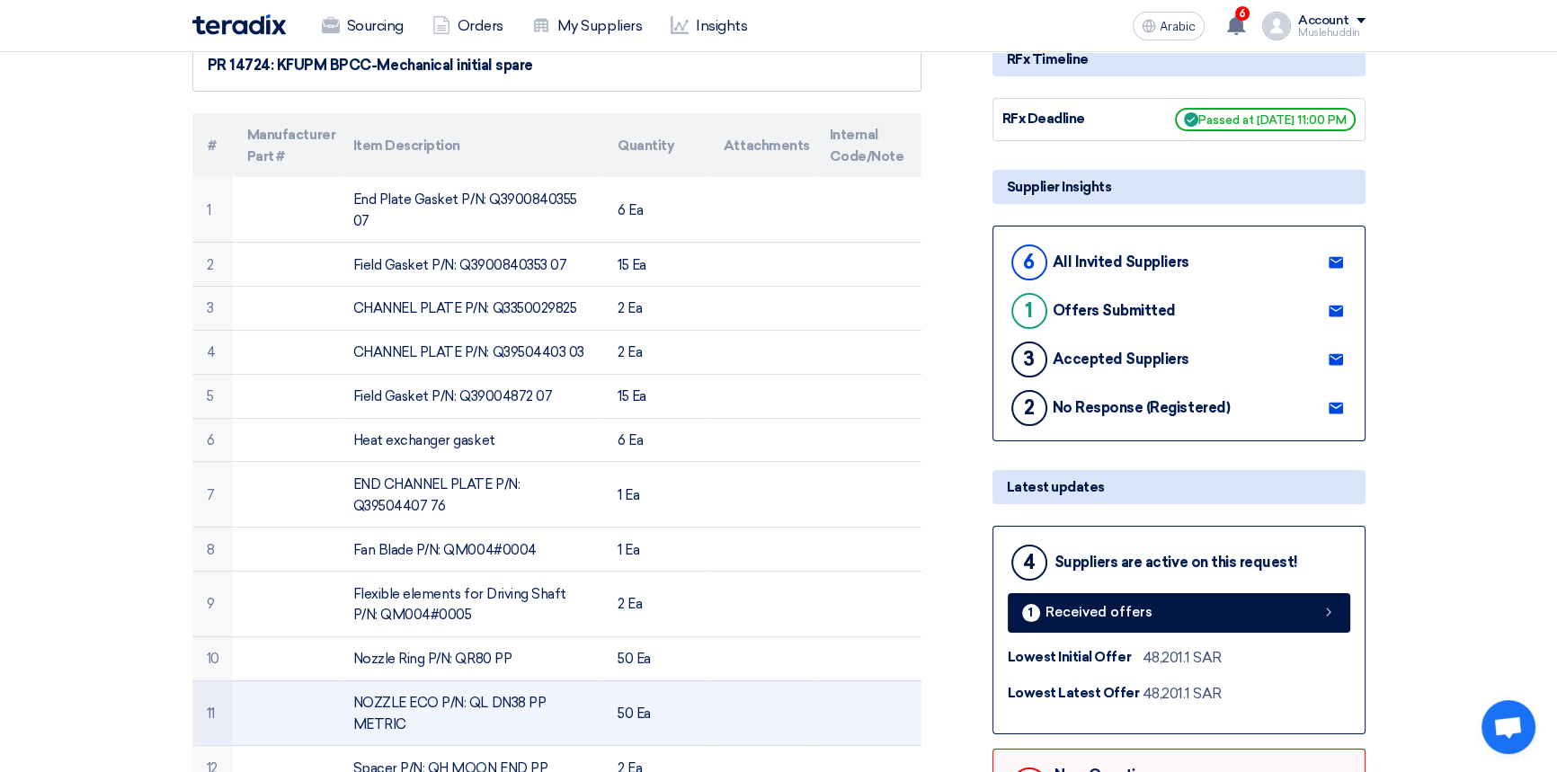
scroll to position [0, 0]
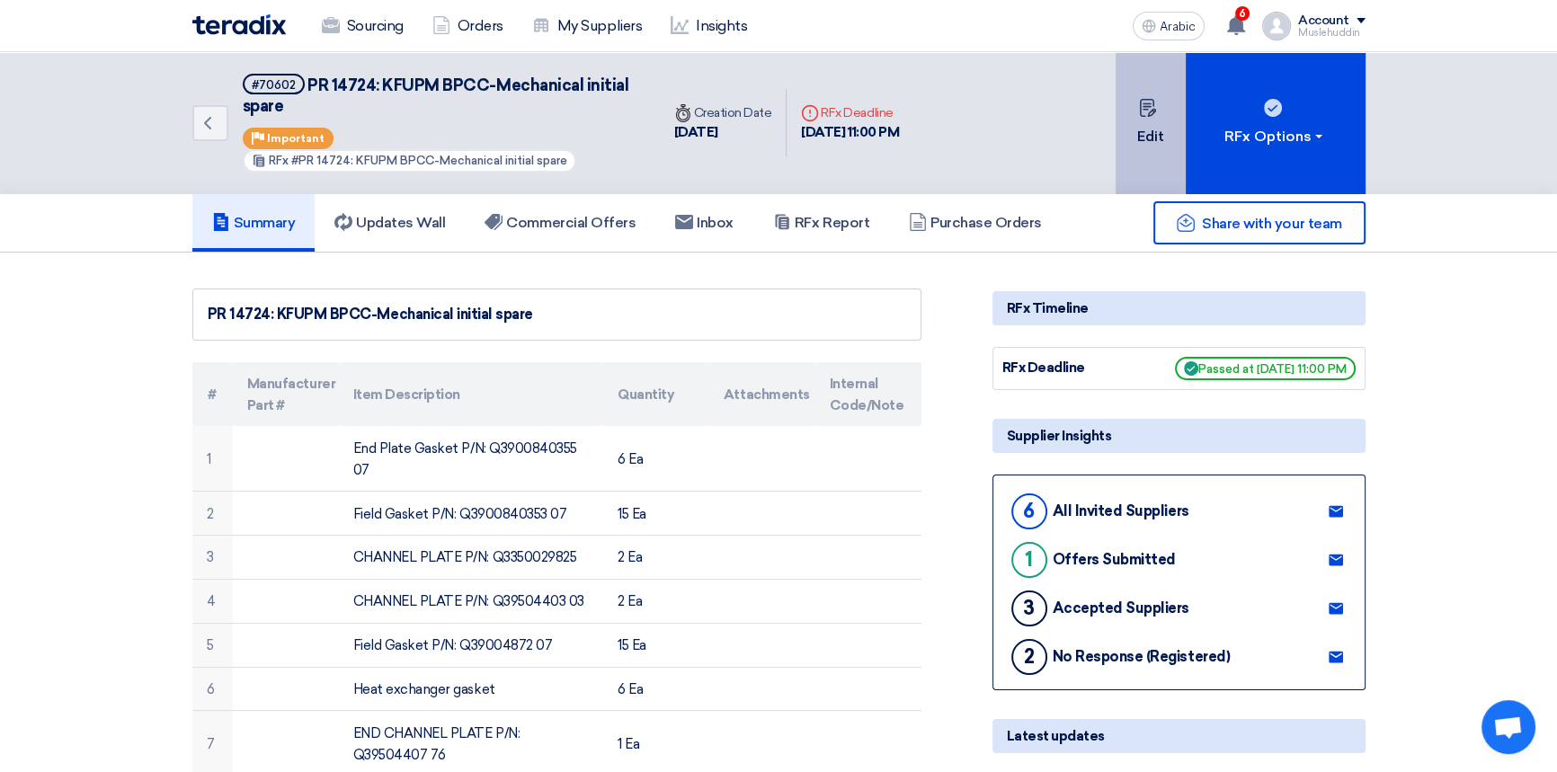
click at [1162, 126] on font "Edit" at bounding box center [1150, 137] width 27 height 22
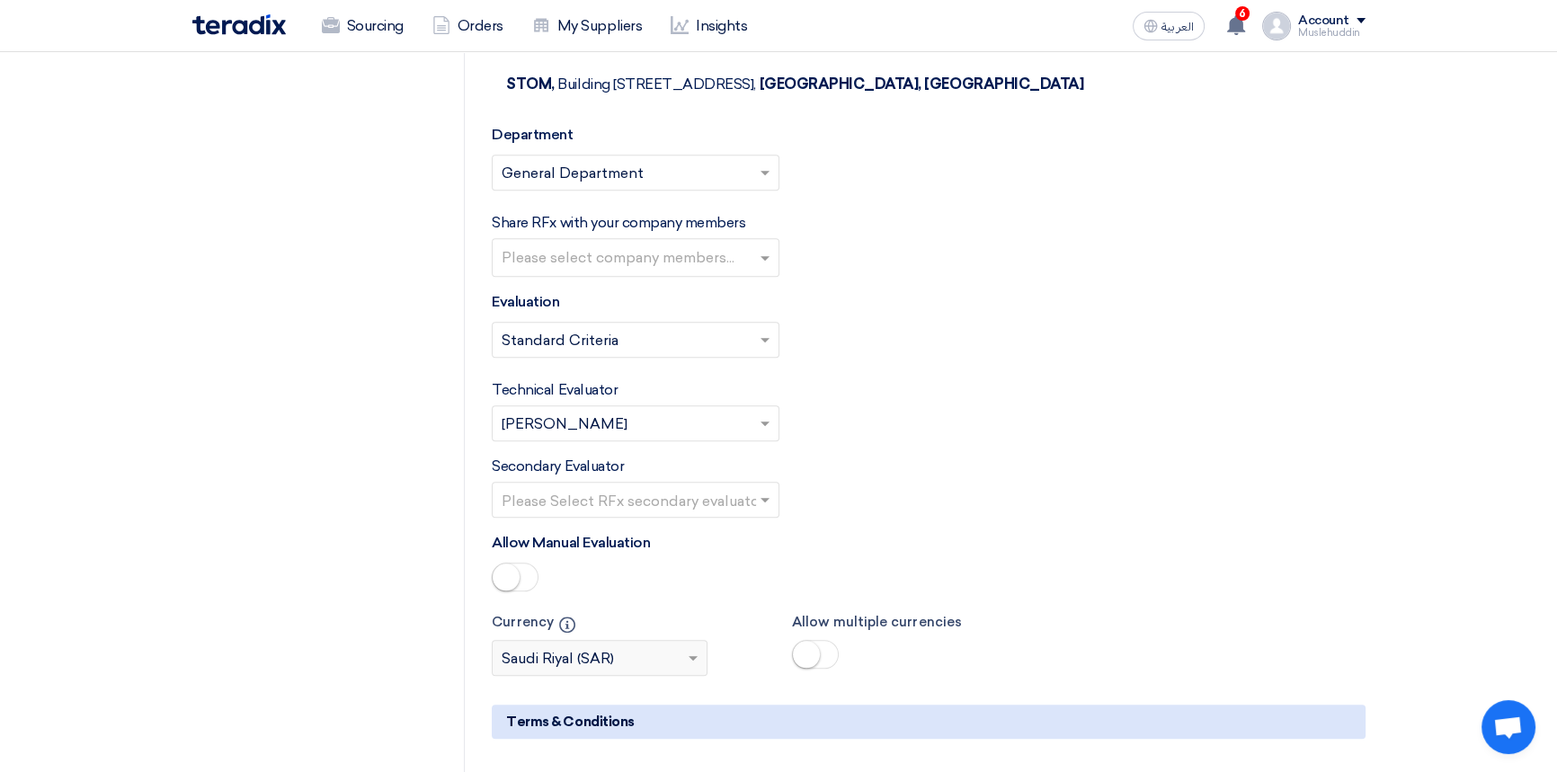
scroll to position [11032, 0]
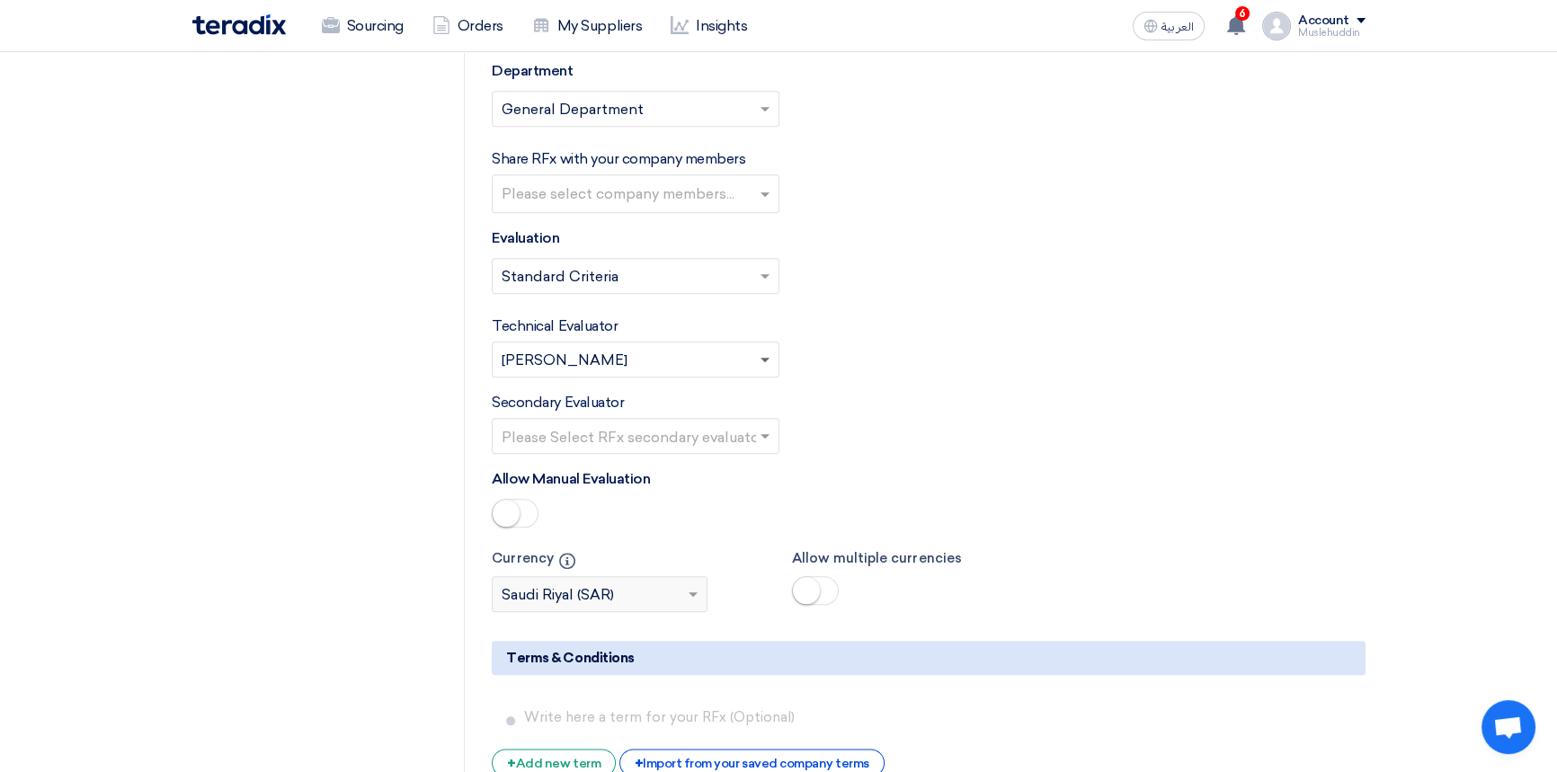
click at [767, 351] on span at bounding box center [767, 360] width 22 height 22
click at [907, 363] on div "Technical Evaluator Please Select RFx evaluator... × [PERSON_NAME] ×" at bounding box center [928, 347] width 873 height 62
click at [764, 434] on span at bounding box center [765, 437] width 9 height 6
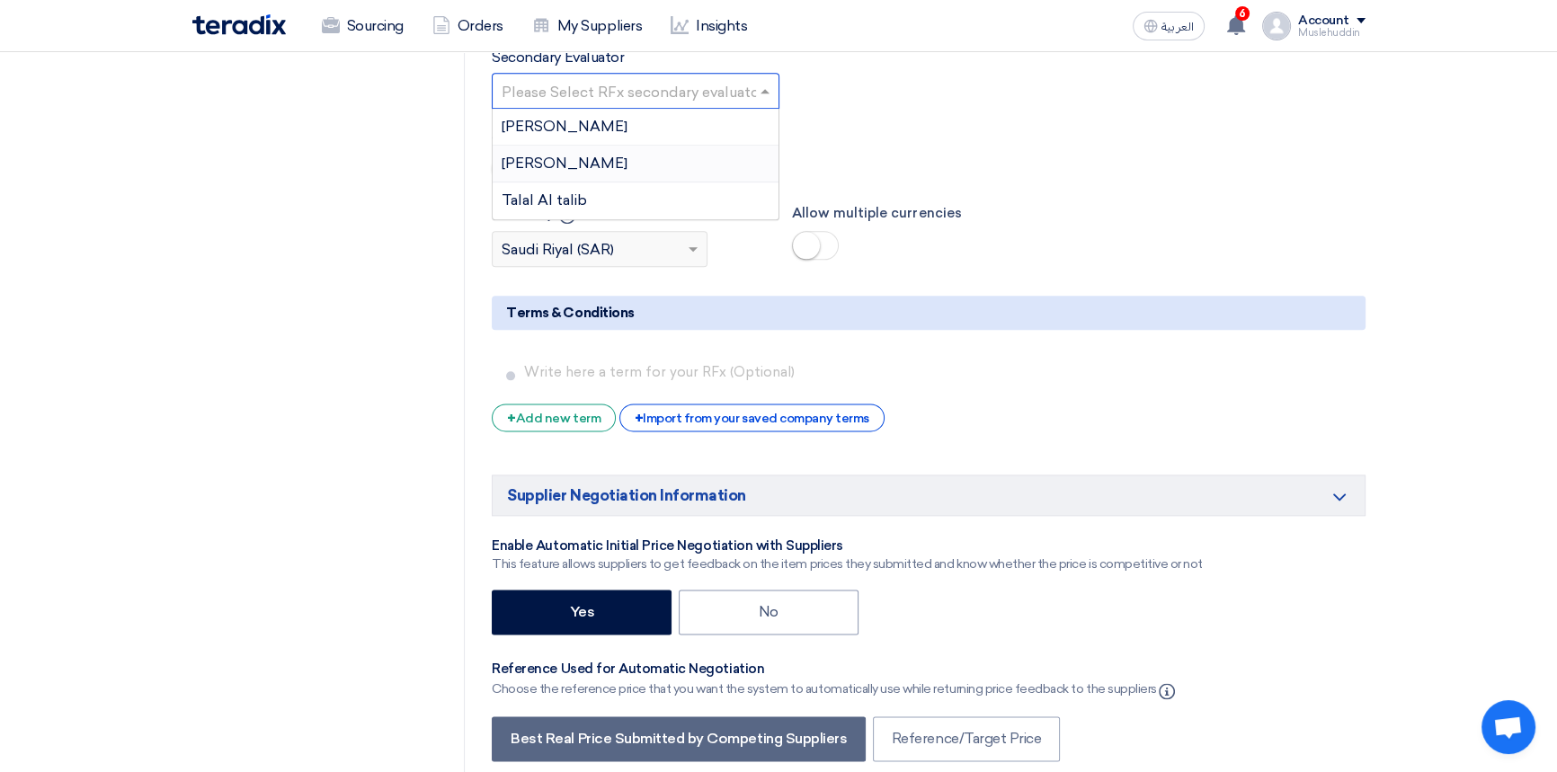
scroll to position [11359, 0]
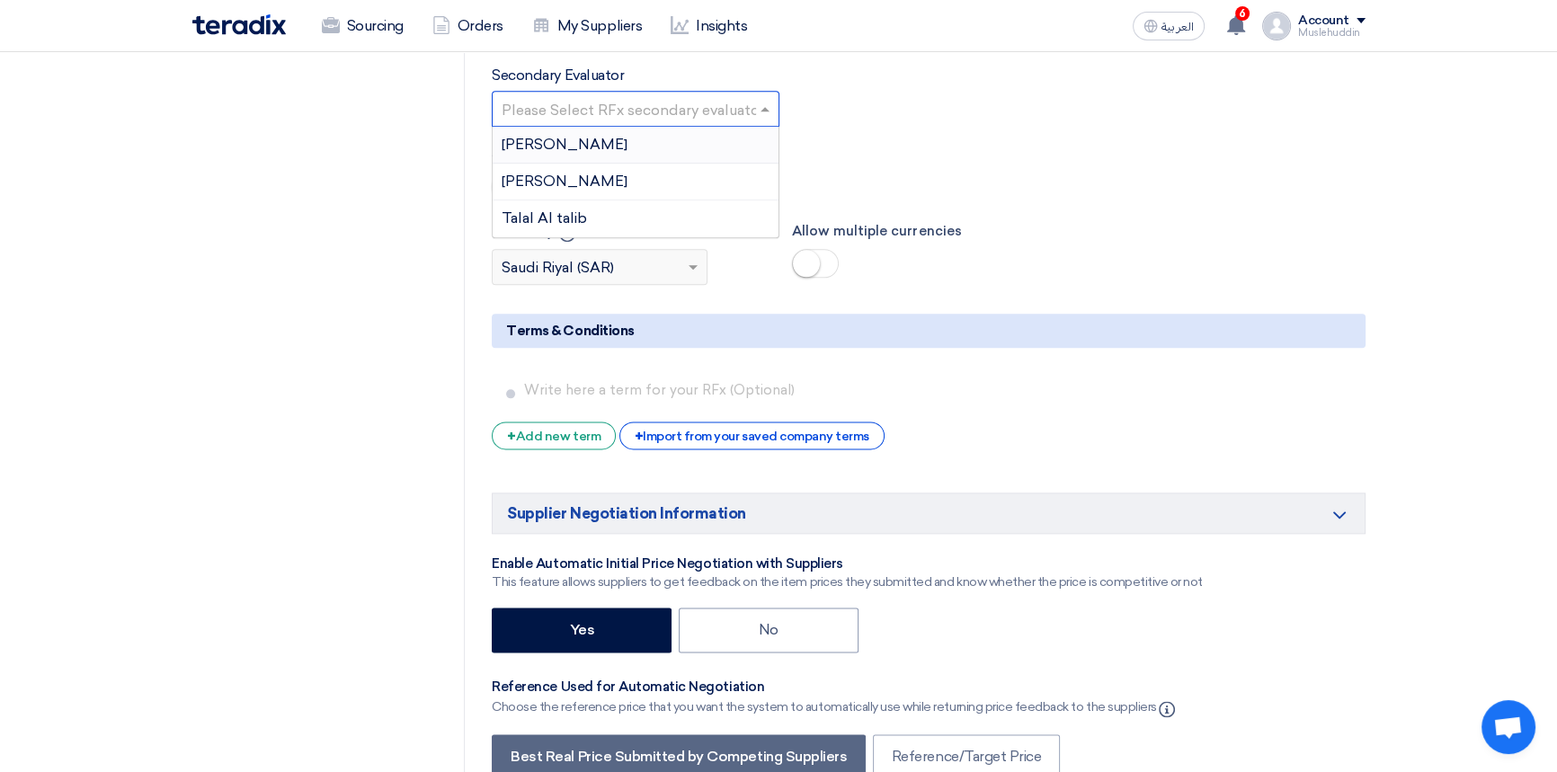
click at [615, 98] on input "text" at bounding box center [627, 111] width 250 height 30
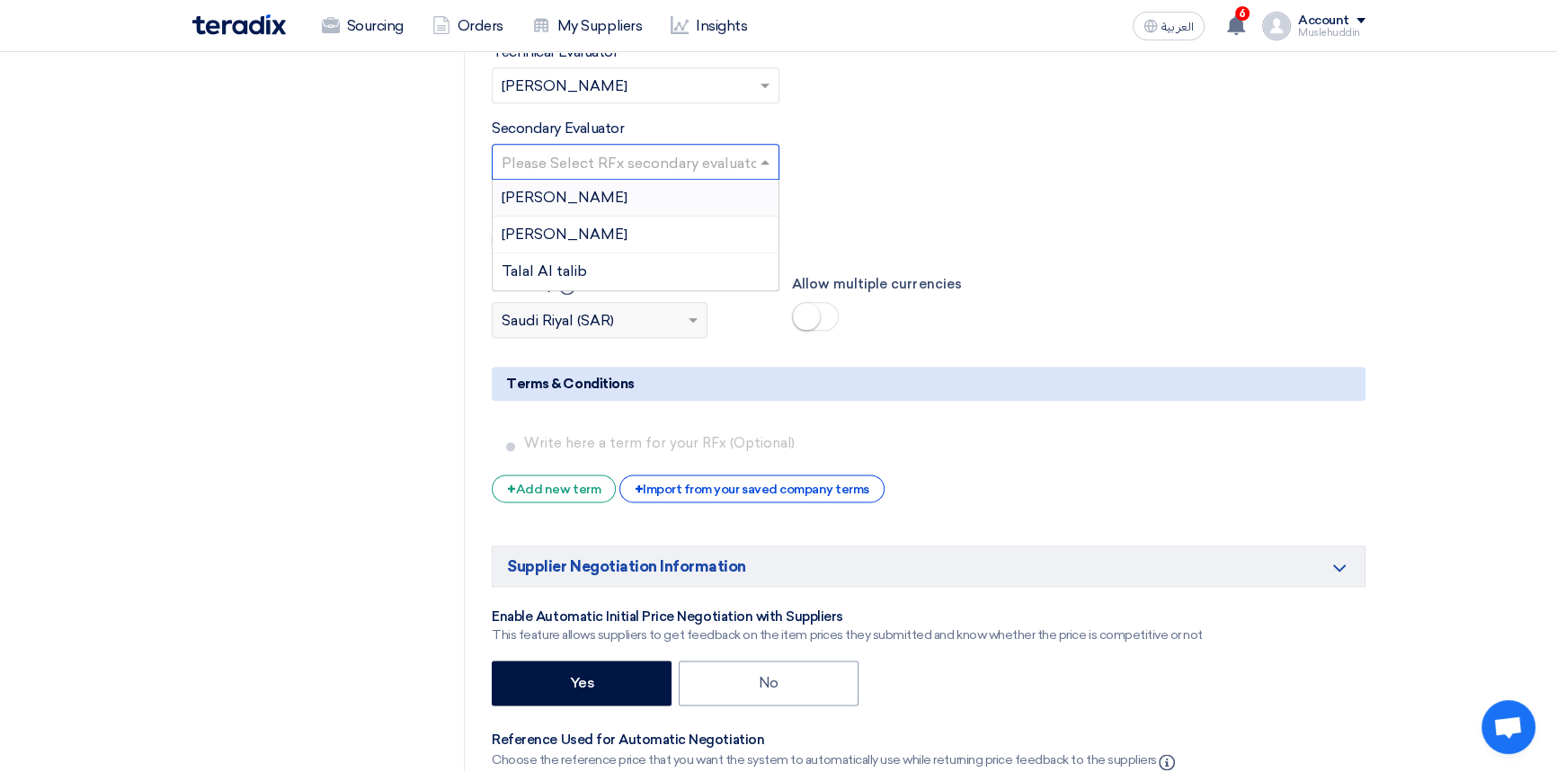
scroll to position [11277, 0]
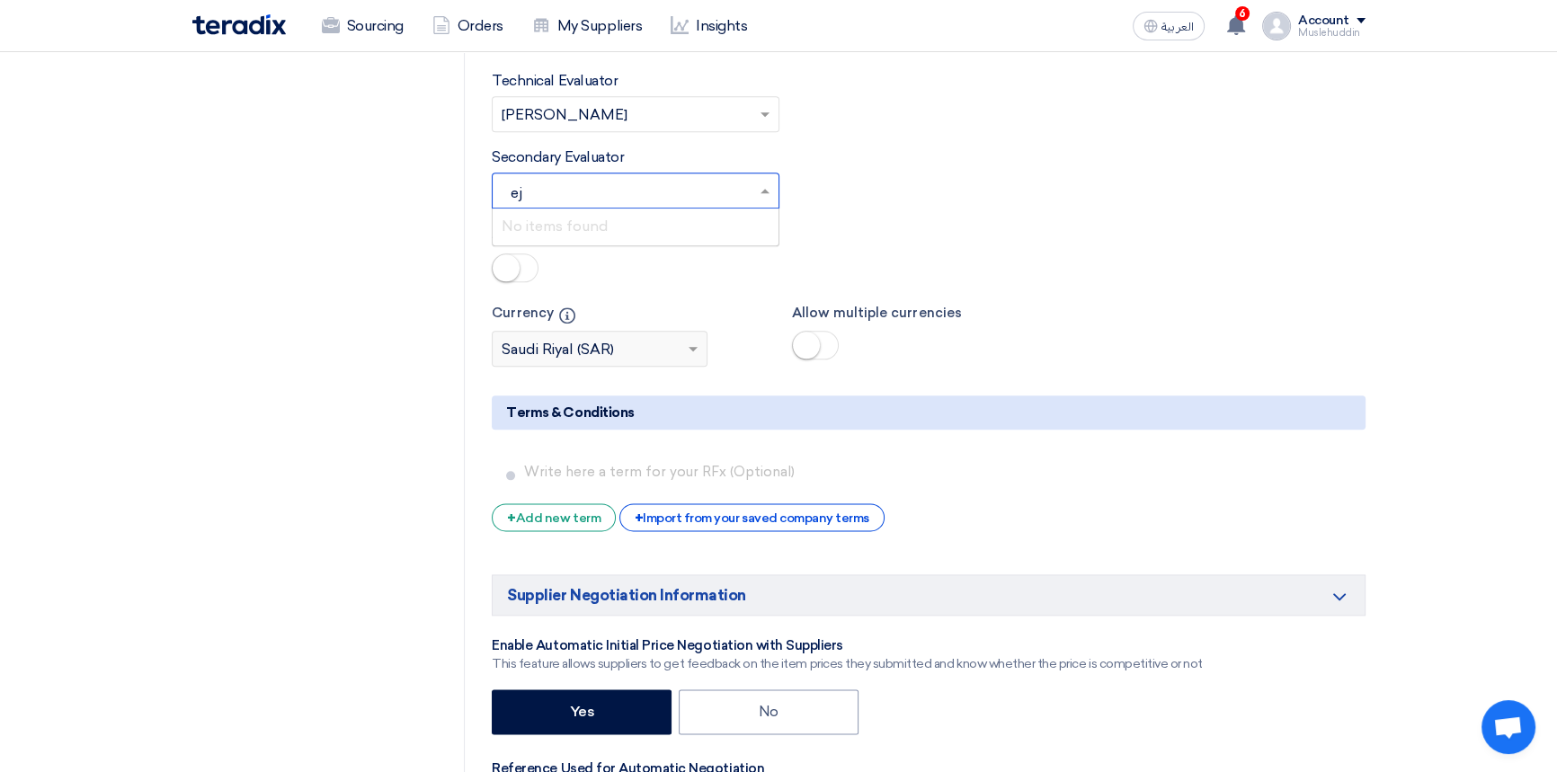
type input "e"
click at [867, 159] on div "Secondary Evaluator Please Select RFx secondary evaluator... [PERSON_NAME] [PER…" at bounding box center [928, 178] width 873 height 62
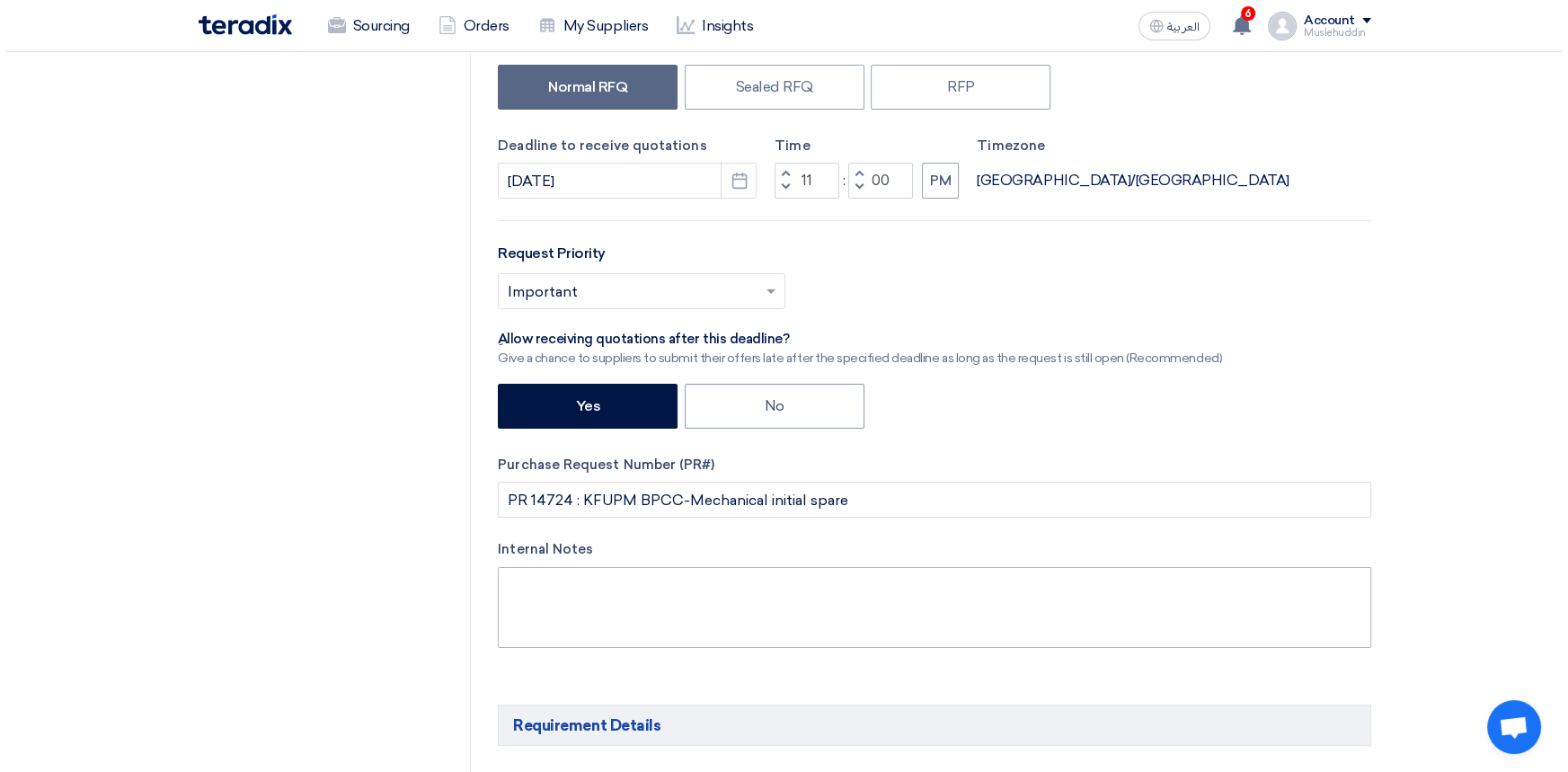
scroll to position [0, 0]
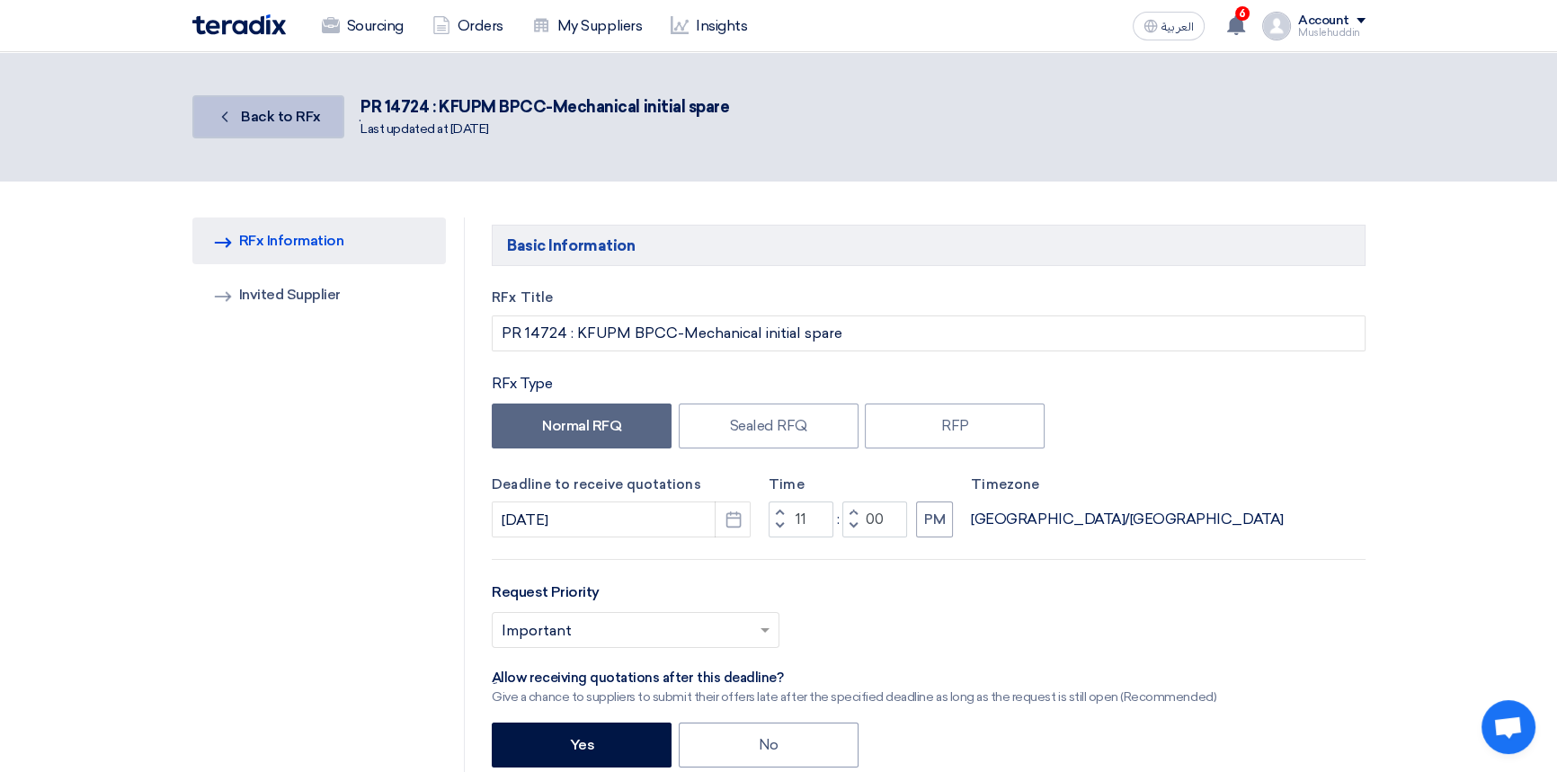
click at [254, 117] on span "Back to RFx" at bounding box center [281, 116] width 80 height 17
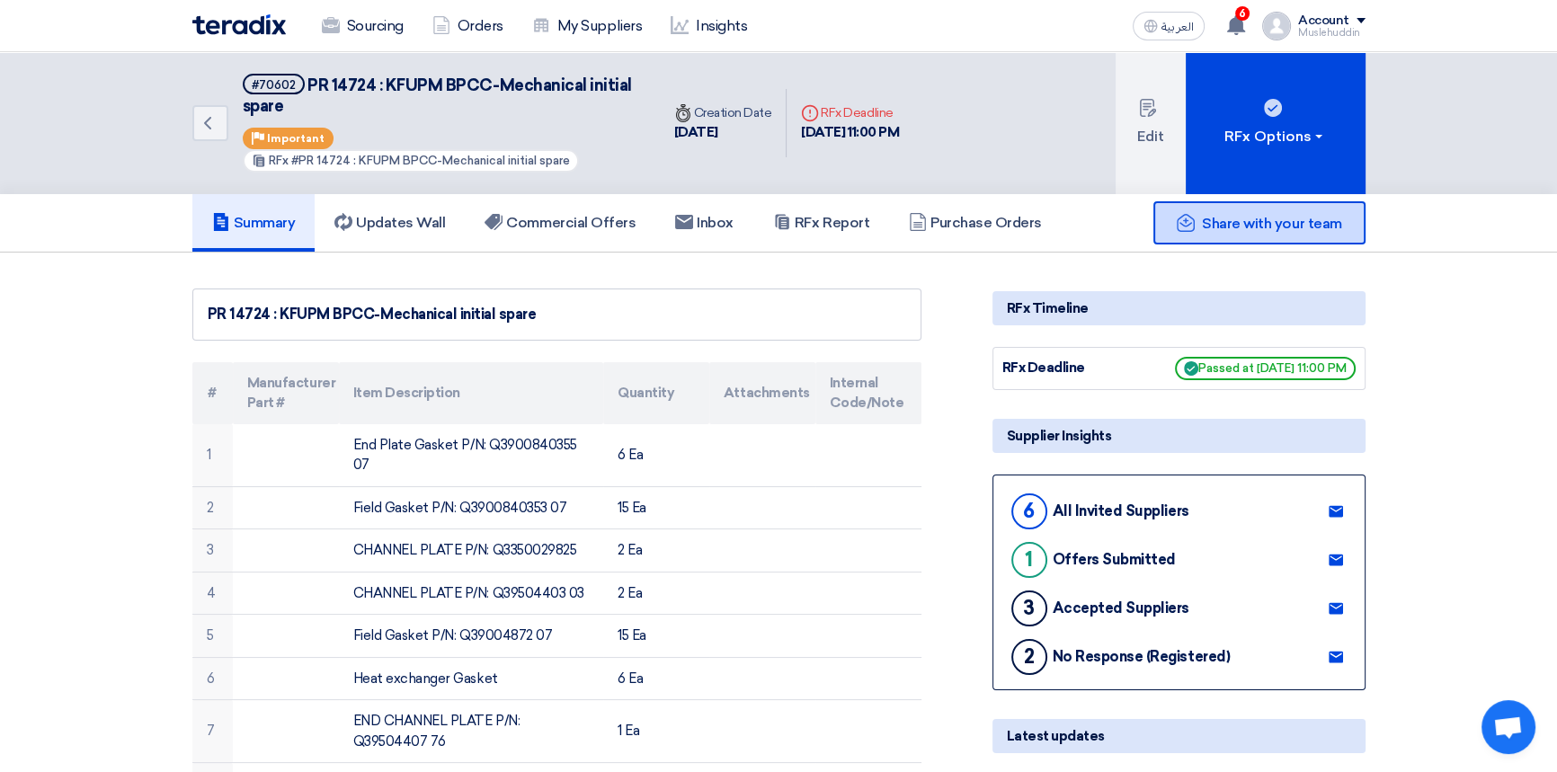
click at [1285, 224] on span "Share with your team" at bounding box center [1271, 223] width 139 height 17
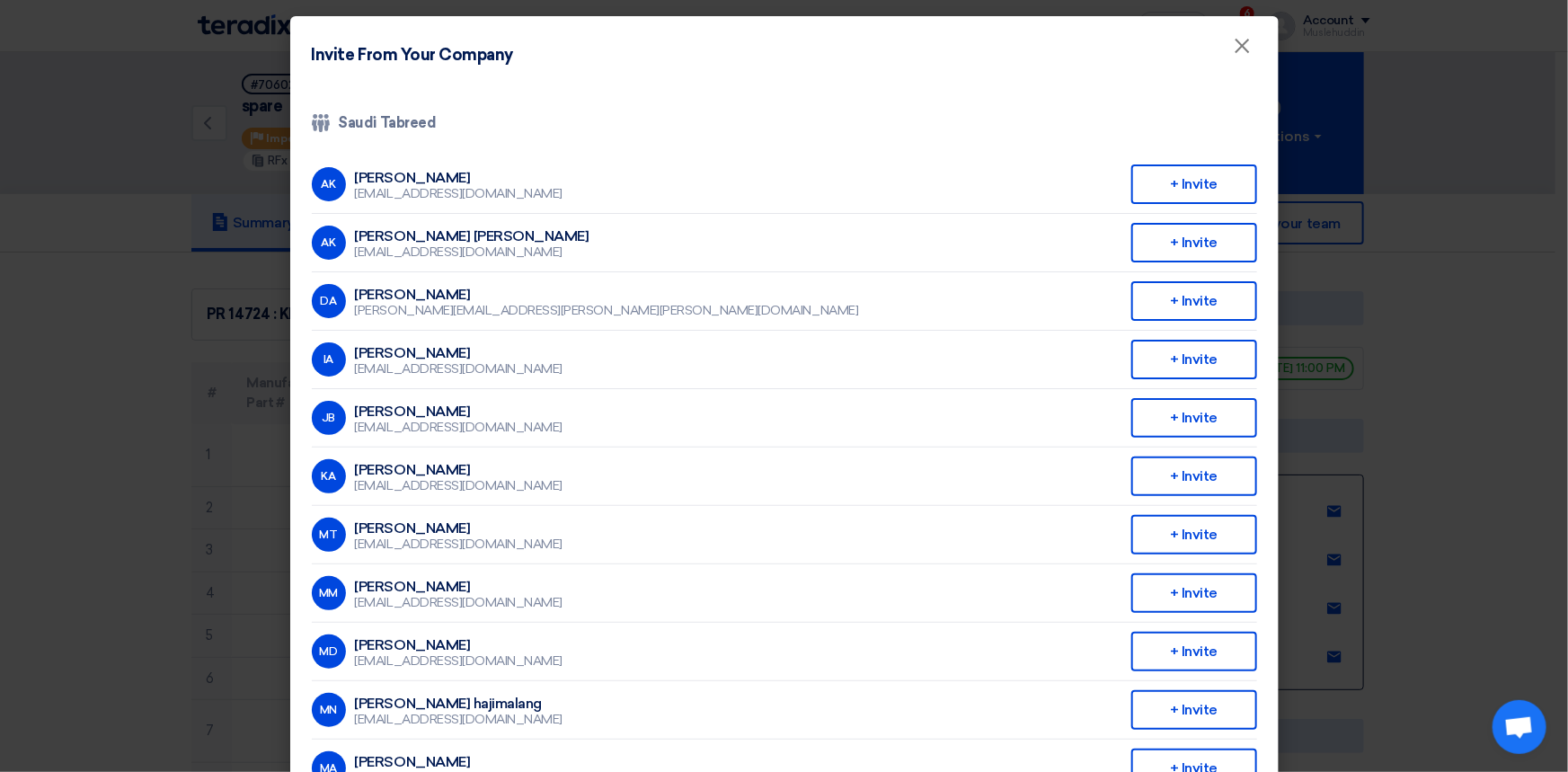
click at [347, 120] on div "Company Team Saudi Tabreed" at bounding box center [784, 123] width 945 height 22
click at [1233, 49] on span "×" at bounding box center [1242, 50] width 18 height 36
